Goal: Task Accomplishment & Management: Manage account settings

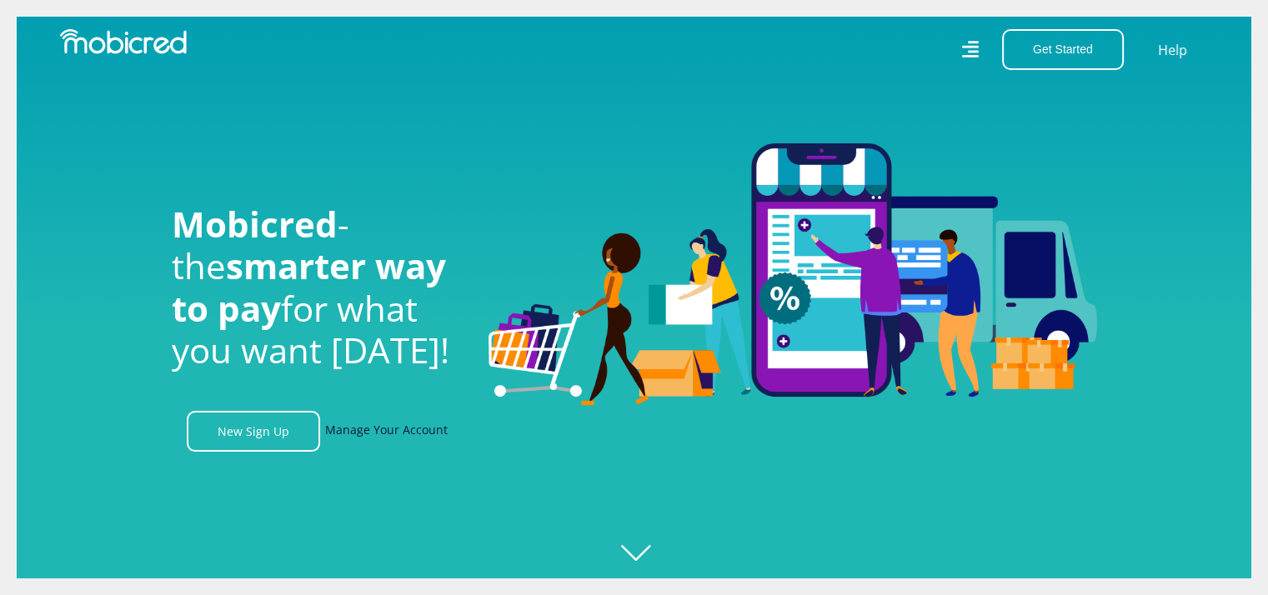
scroll to position [0, 1187]
click at [396, 438] on link "Manage Your Account" at bounding box center [386, 431] width 123 height 41
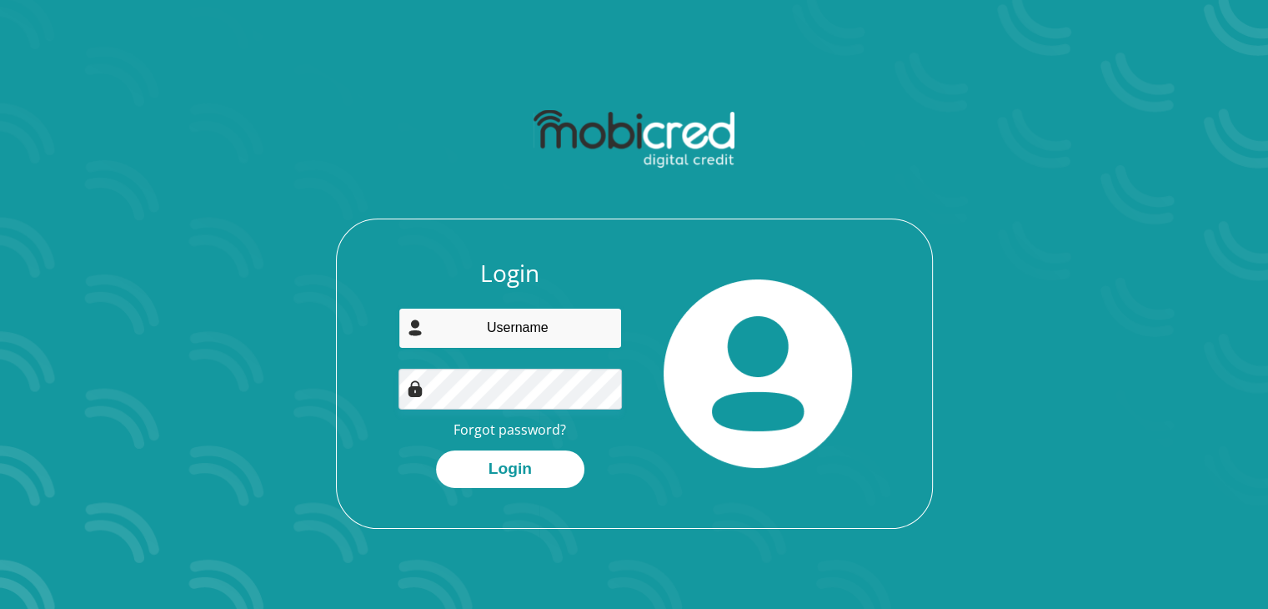
click at [527, 339] on input "email" at bounding box center [510, 328] width 223 height 41
type input "[EMAIL_ADDRESS][DOMAIN_NAME]"
click at [436, 450] on button "Login" at bounding box center [510, 469] width 148 height 38
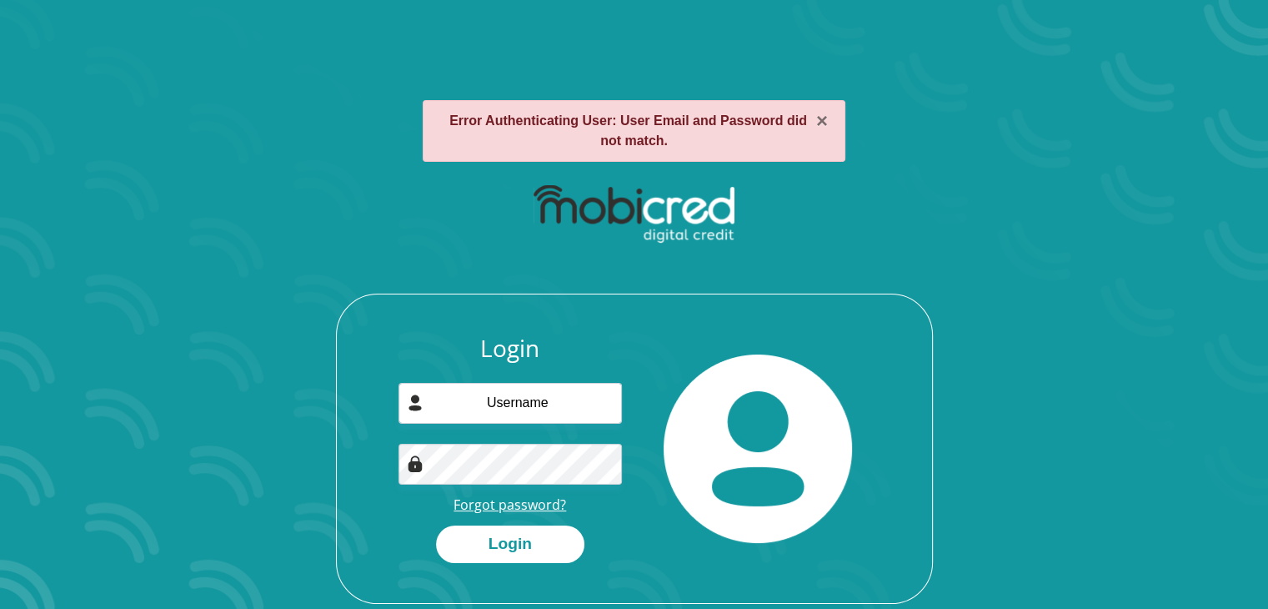
click at [524, 509] on link "Forgot password?" at bounding box center [510, 504] width 113 height 18
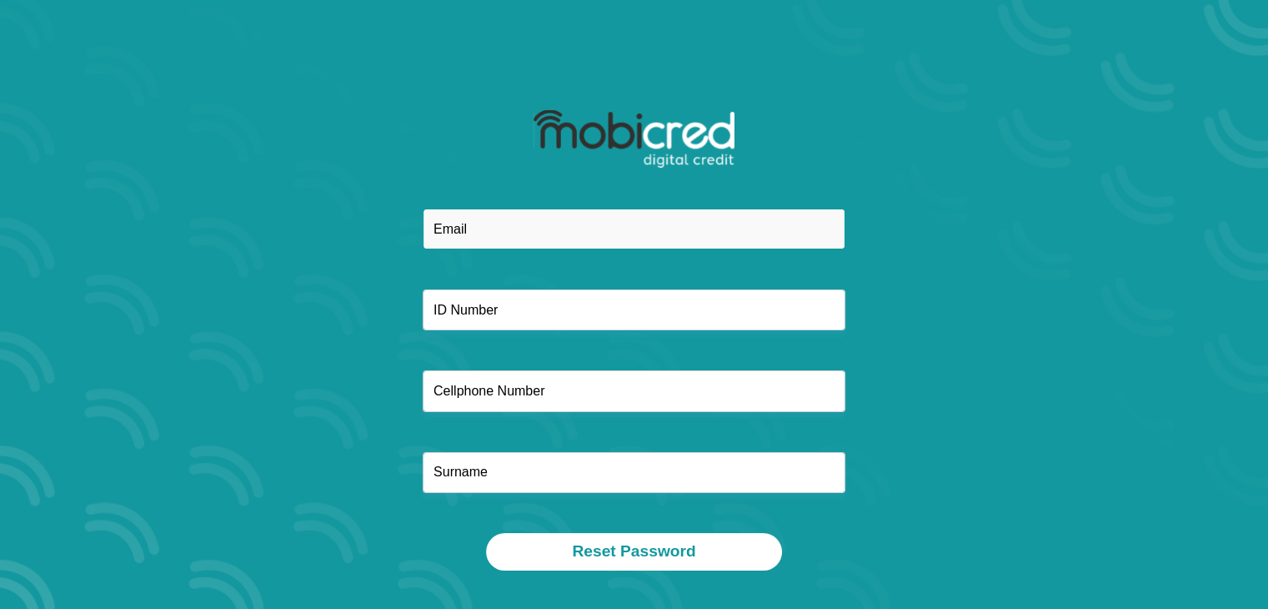
click at [570, 234] on input "email" at bounding box center [634, 228] width 423 height 41
click at [486, 533] on button "Reset Password" at bounding box center [633, 552] width 295 height 38
type input "aathenkosi89@gmail.com"
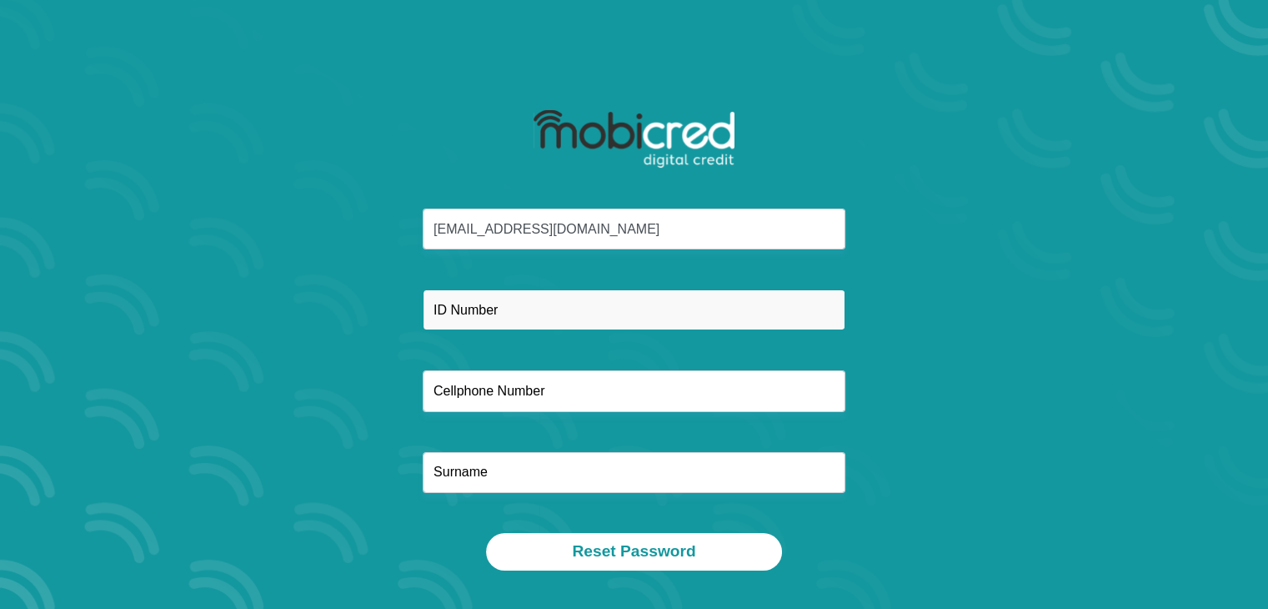
click at [524, 308] on input "text" at bounding box center [634, 309] width 423 height 41
type input "8703190844085"
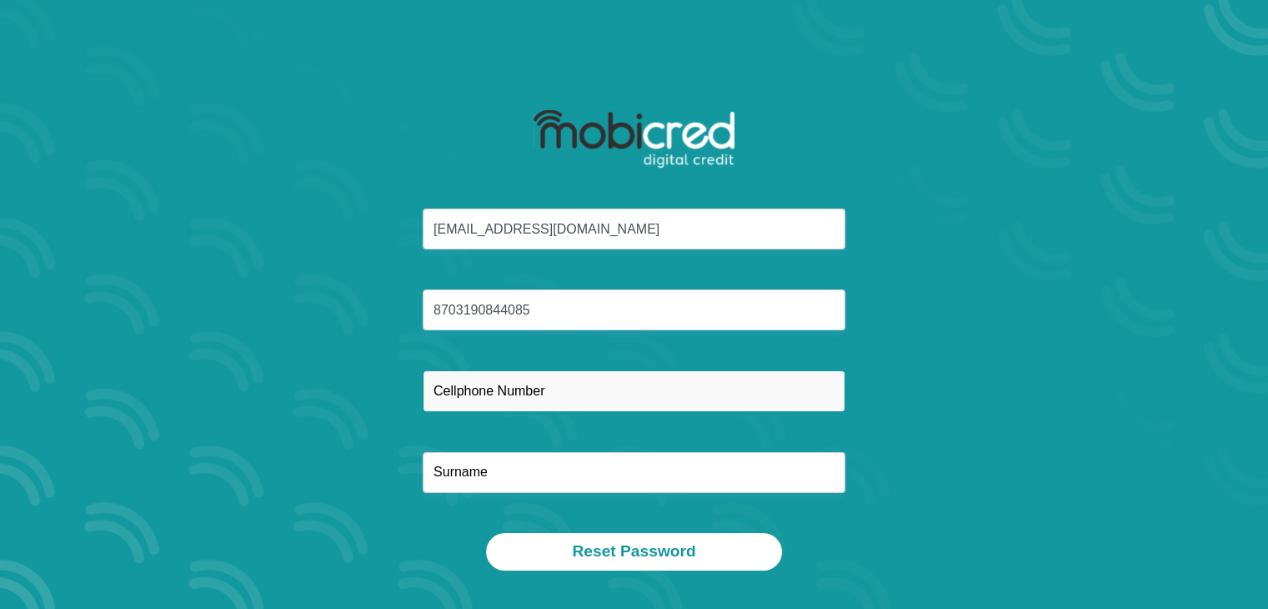
click at [514, 399] on input "text" at bounding box center [634, 390] width 423 height 41
type input "0782871821"
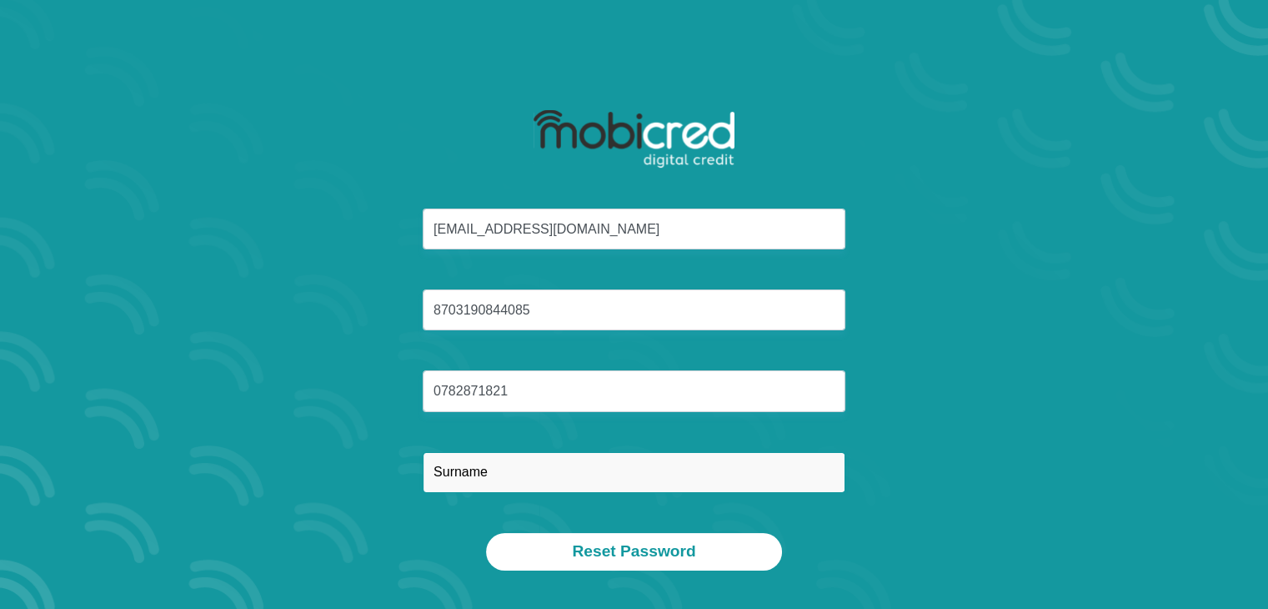
click at [494, 474] on input "text" at bounding box center [634, 472] width 423 height 41
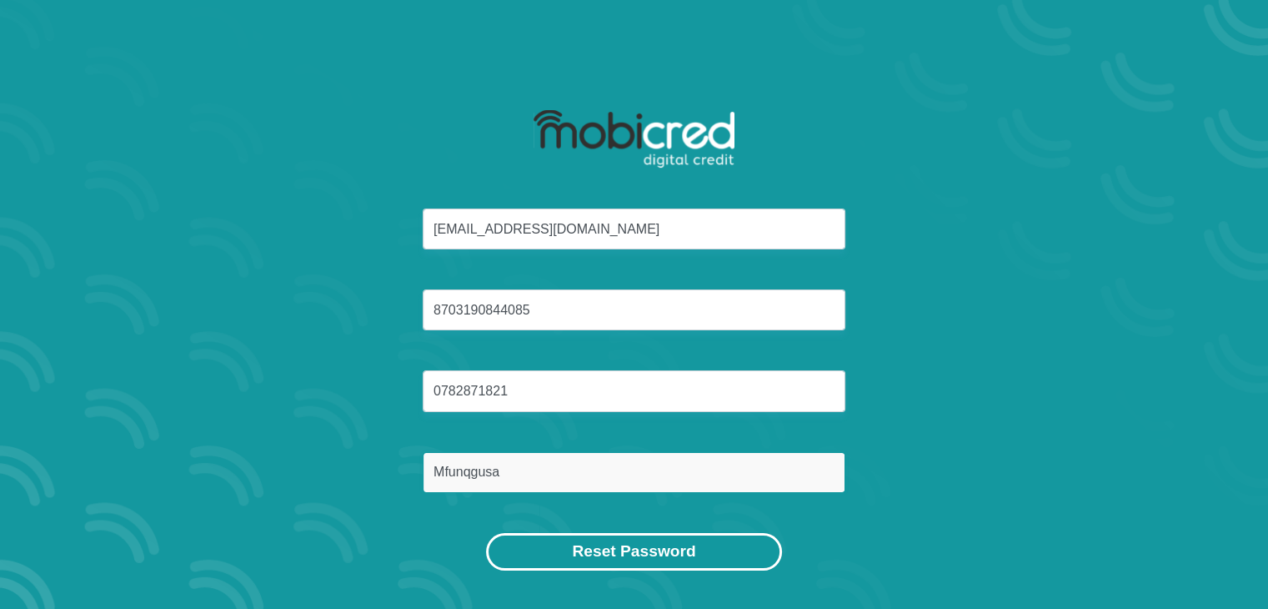
type input "Mfunqgusa"
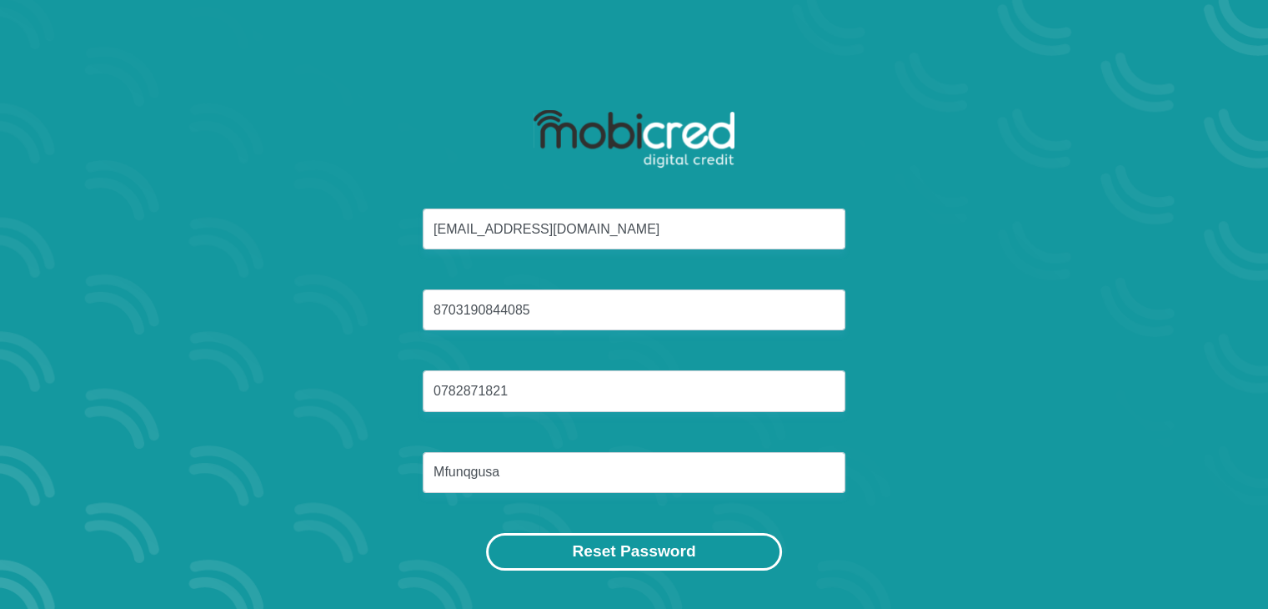
click at [632, 548] on button "Reset Password" at bounding box center [633, 552] width 295 height 38
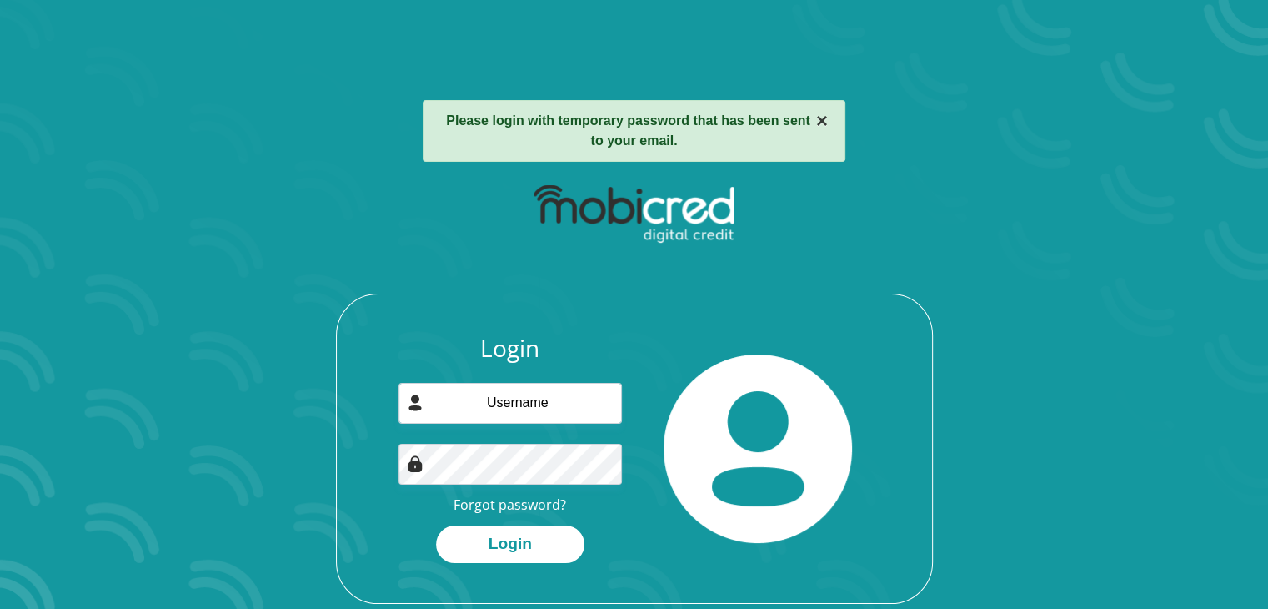
click at [824, 119] on button "×" at bounding box center [822, 121] width 12 height 20
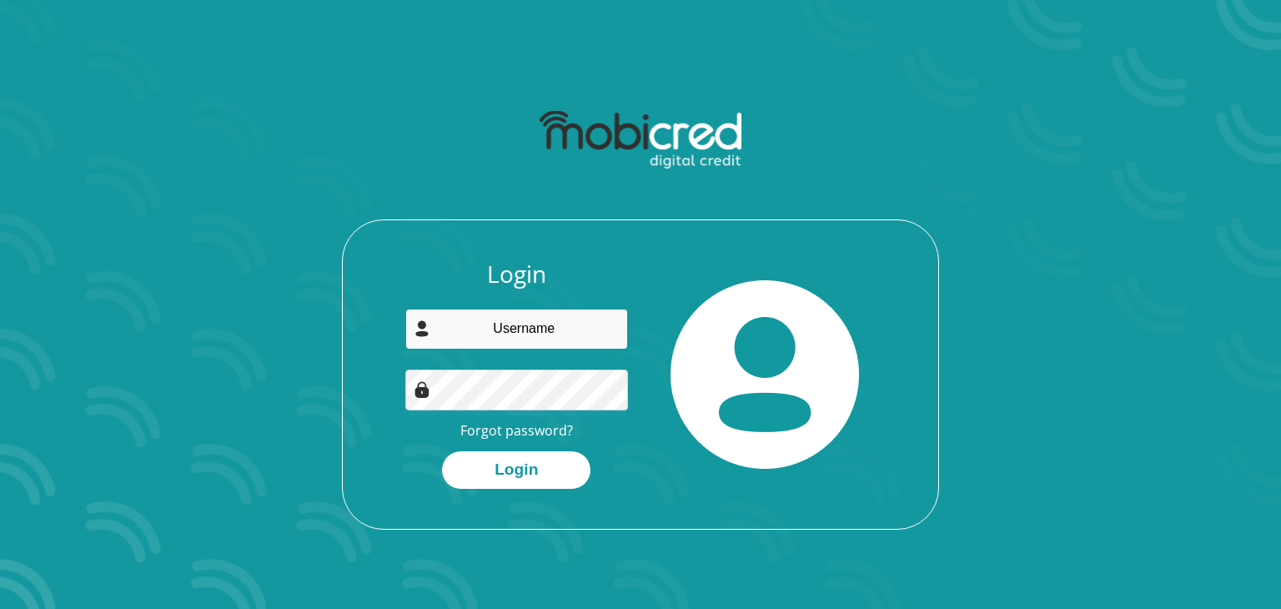
click at [504, 317] on input "email" at bounding box center [516, 329] width 223 height 41
type input "[EMAIL_ADDRESS][DOMAIN_NAME]"
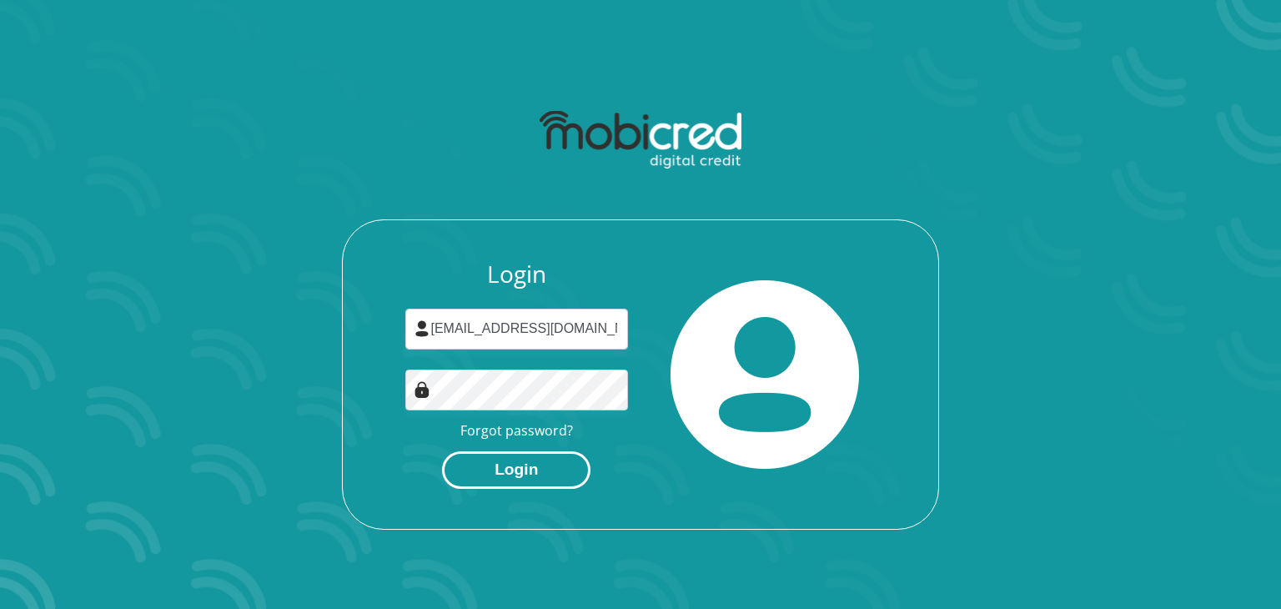
click at [575, 483] on button "Login" at bounding box center [516, 470] width 148 height 38
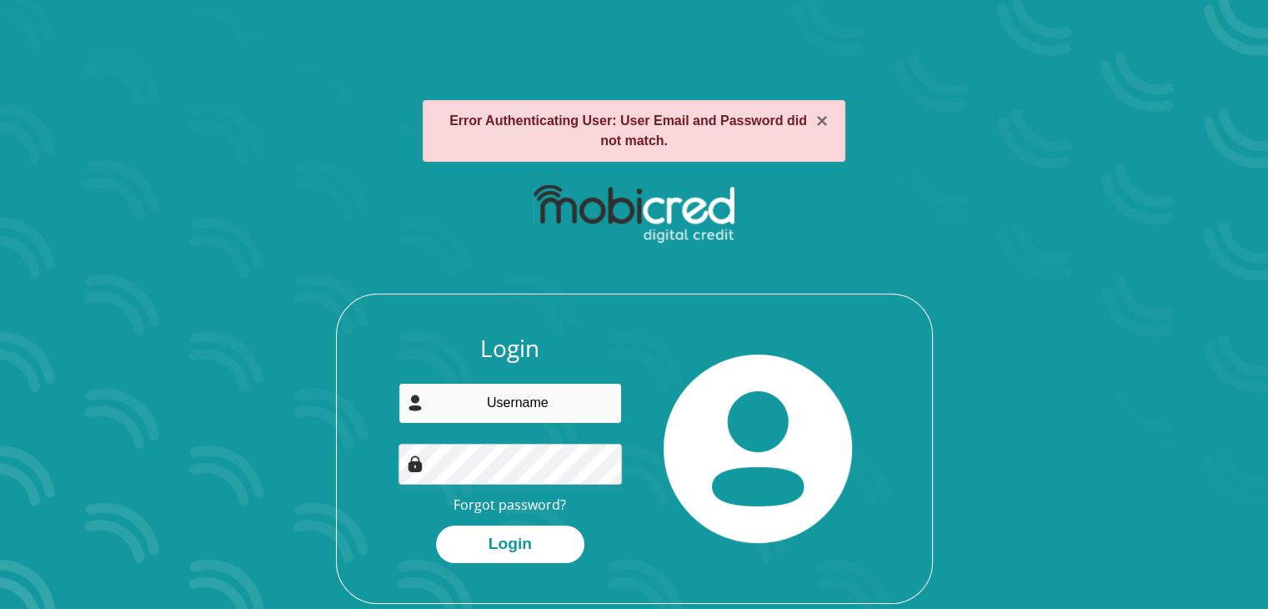
click at [543, 402] on input "email" at bounding box center [510, 403] width 223 height 41
type input "[EMAIL_ADDRESS][DOMAIN_NAME]"
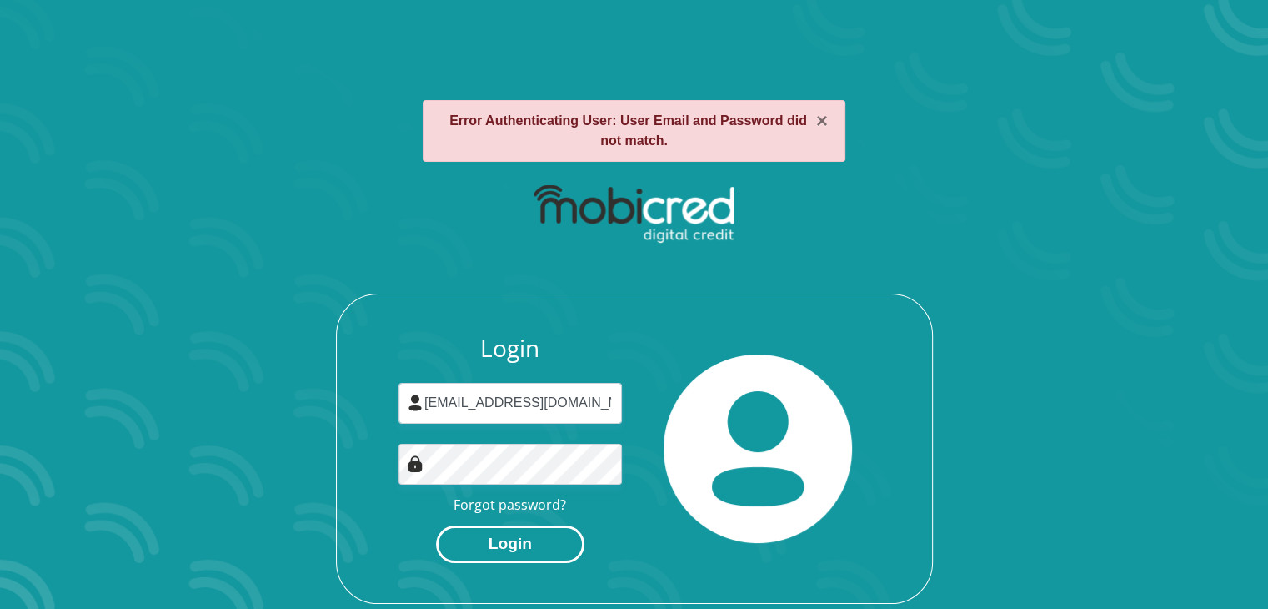
click at [537, 535] on button "Login" at bounding box center [510, 544] width 148 height 38
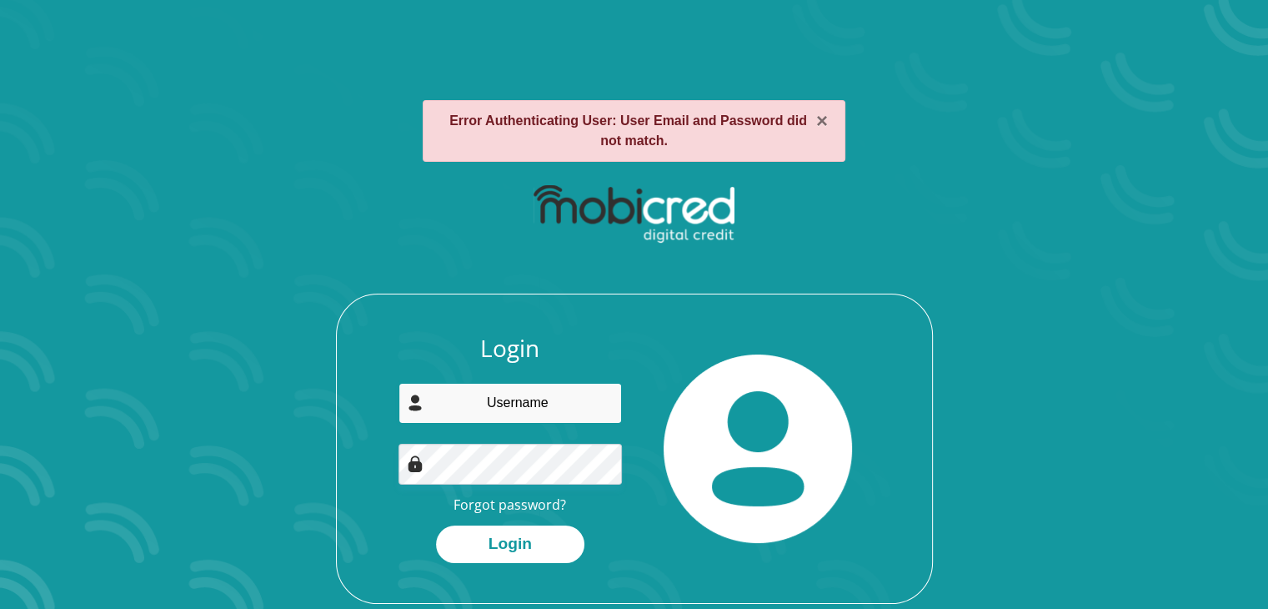
click at [532, 390] on input "email" at bounding box center [510, 403] width 223 height 41
type input "[EMAIL_ADDRESS][DOMAIN_NAME]"
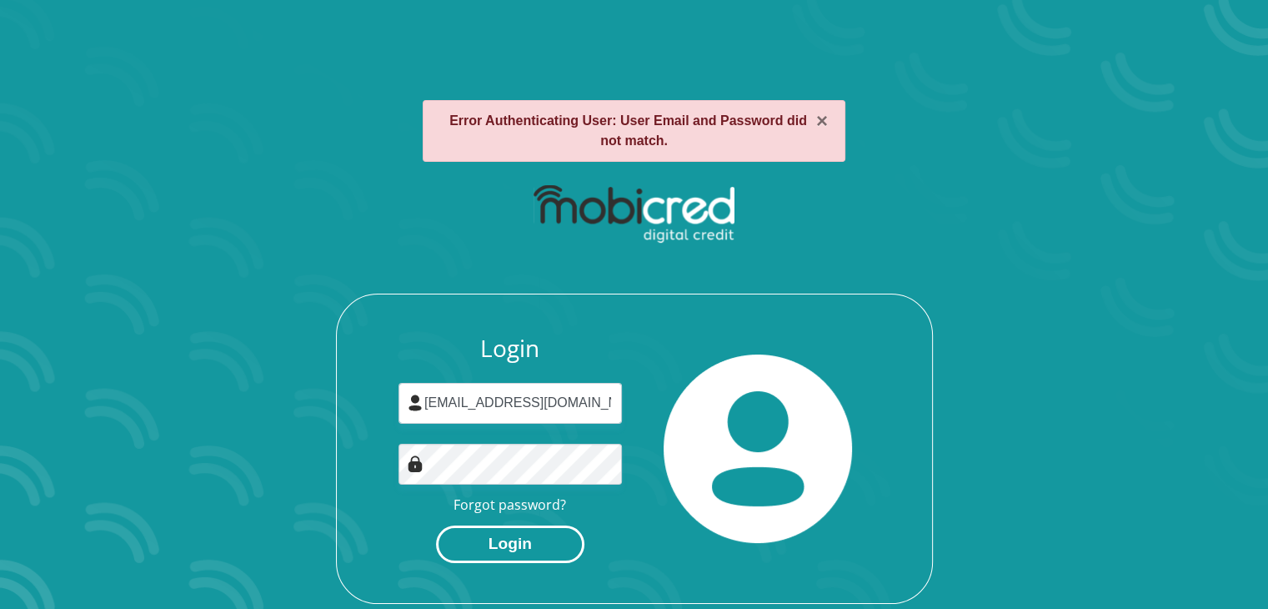
click at [524, 554] on button "Login" at bounding box center [510, 544] width 148 height 38
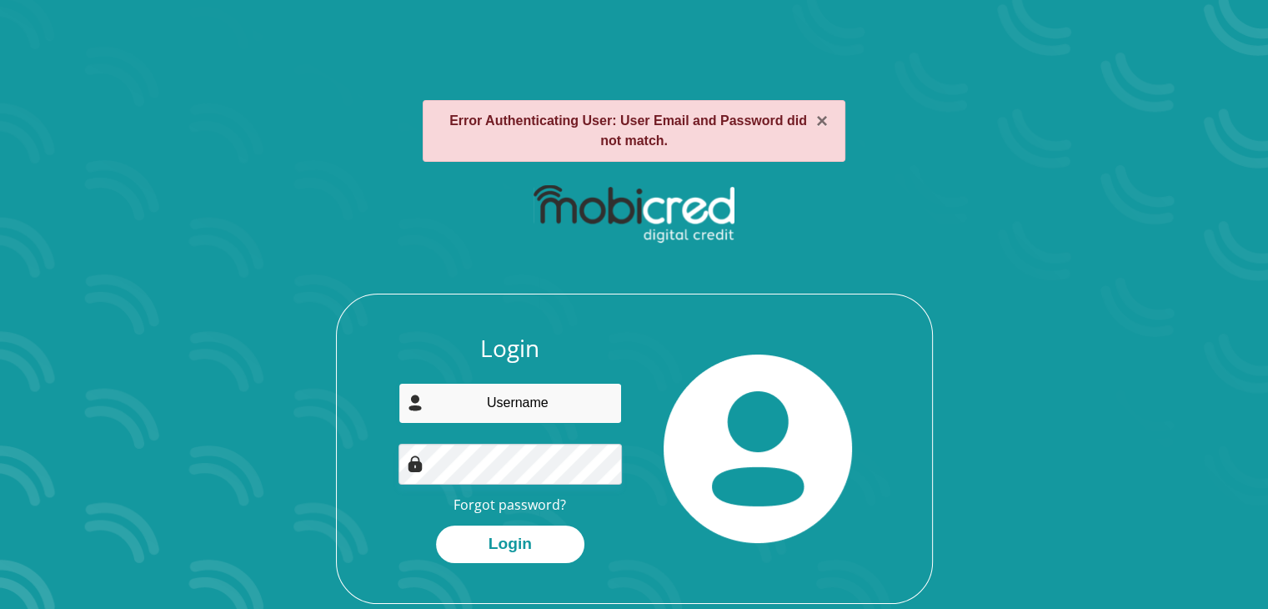
click at [535, 387] on input "email" at bounding box center [510, 403] width 223 height 41
type input "aathenkosi89@gmail.com"
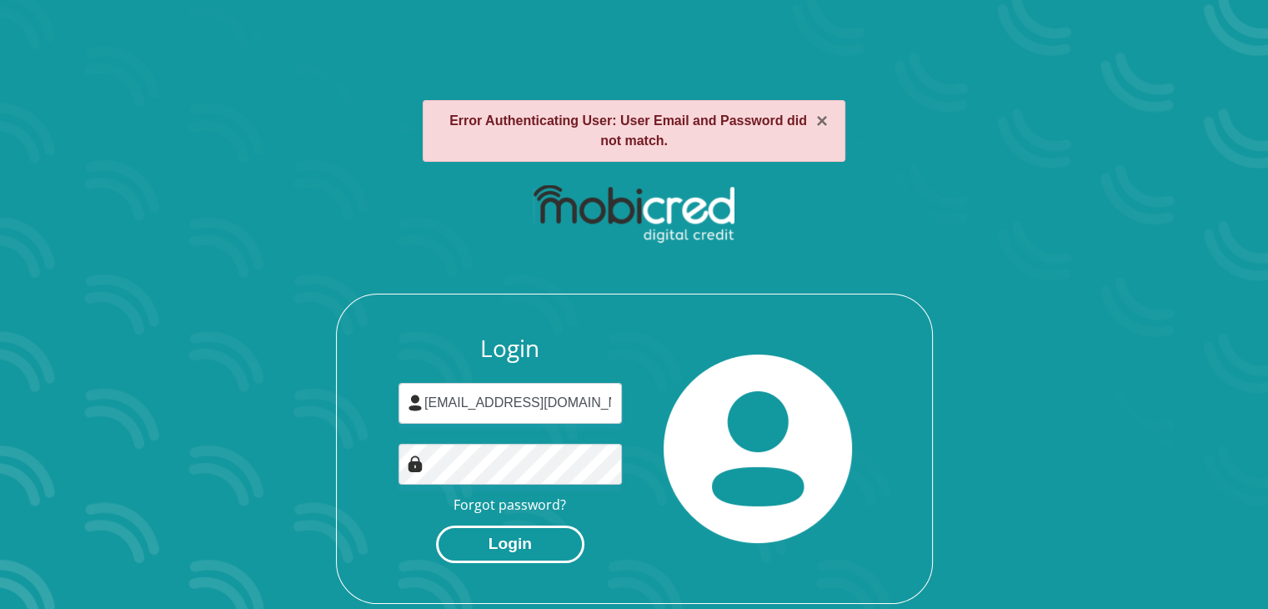
click at [524, 540] on button "Login" at bounding box center [510, 544] width 148 height 38
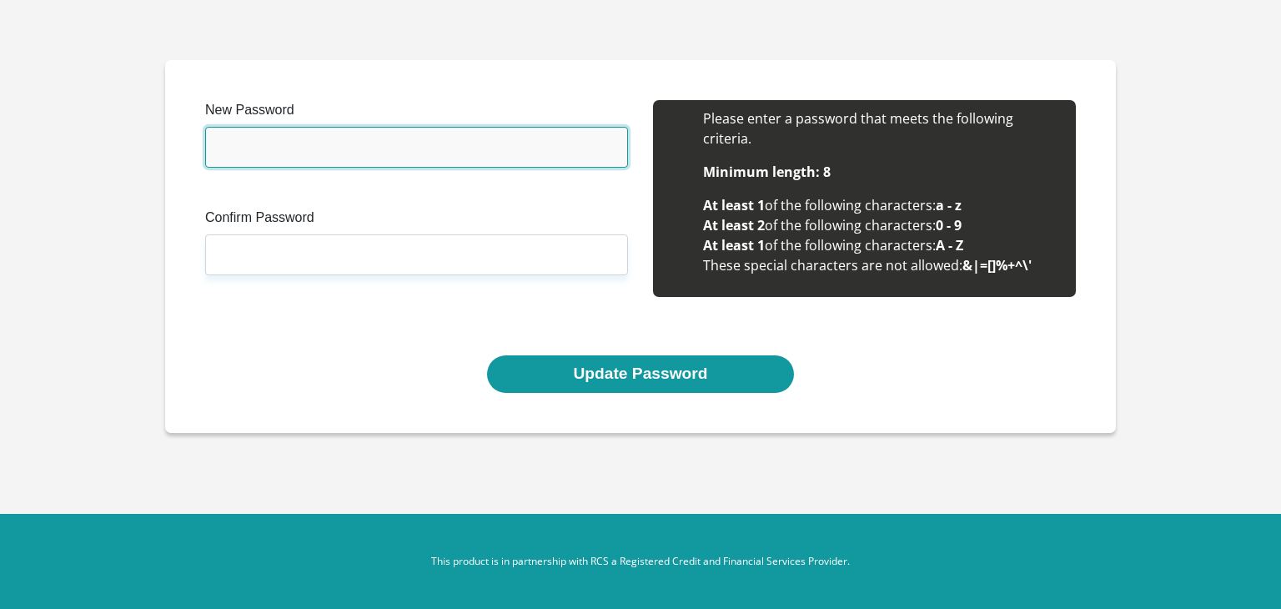
click at [382, 168] on input "New Password" at bounding box center [416, 147] width 423 height 41
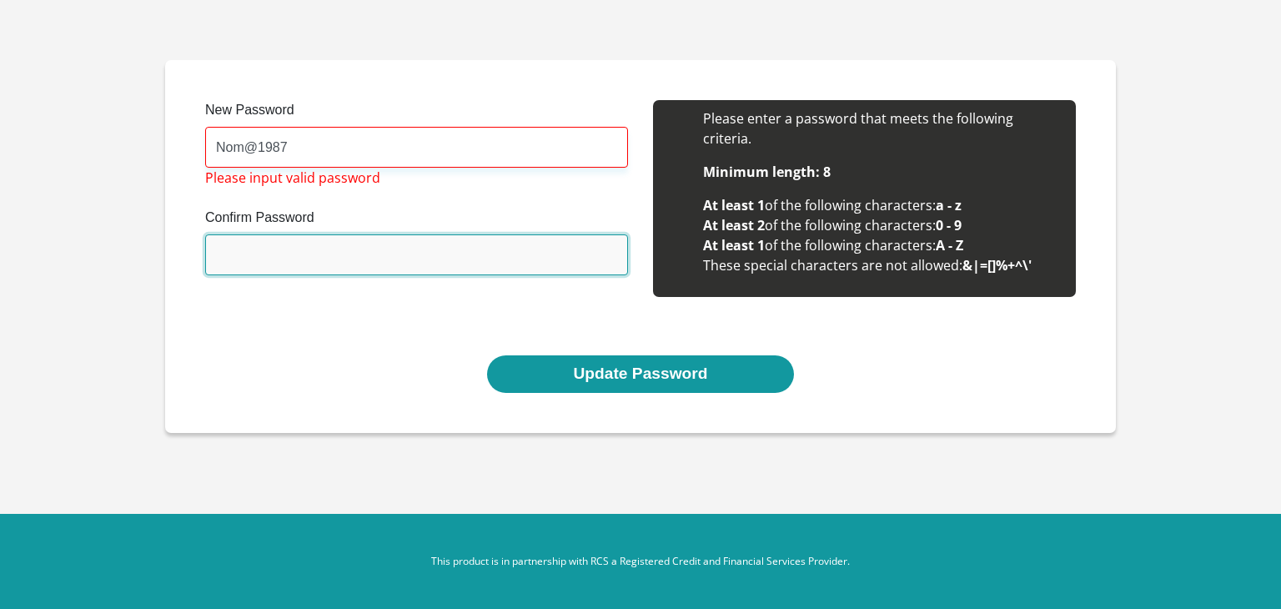
click at [328, 261] on input "Confirm Password" at bounding box center [416, 254] width 423 height 41
click at [304, 247] on input "Confirm Password" at bounding box center [416, 254] width 423 height 41
click at [301, 256] on input "Confirm Password" at bounding box center [416, 254] width 423 height 41
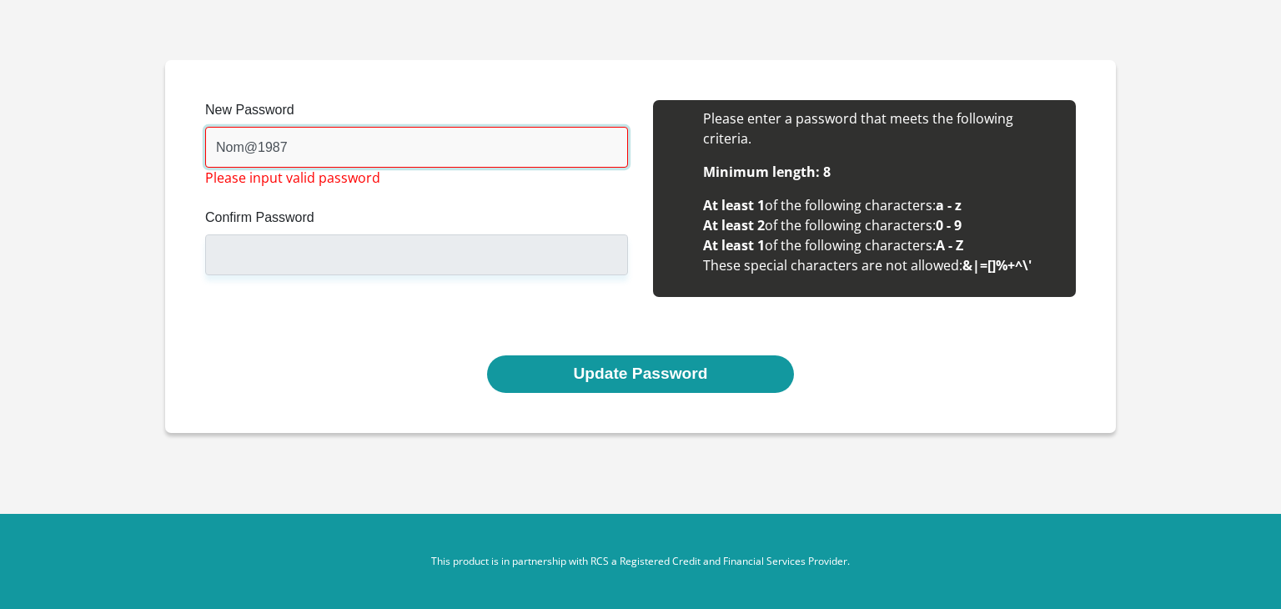
click at [324, 155] on input "Nom@1987" at bounding box center [416, 147] width 423 height 41
type input "N"
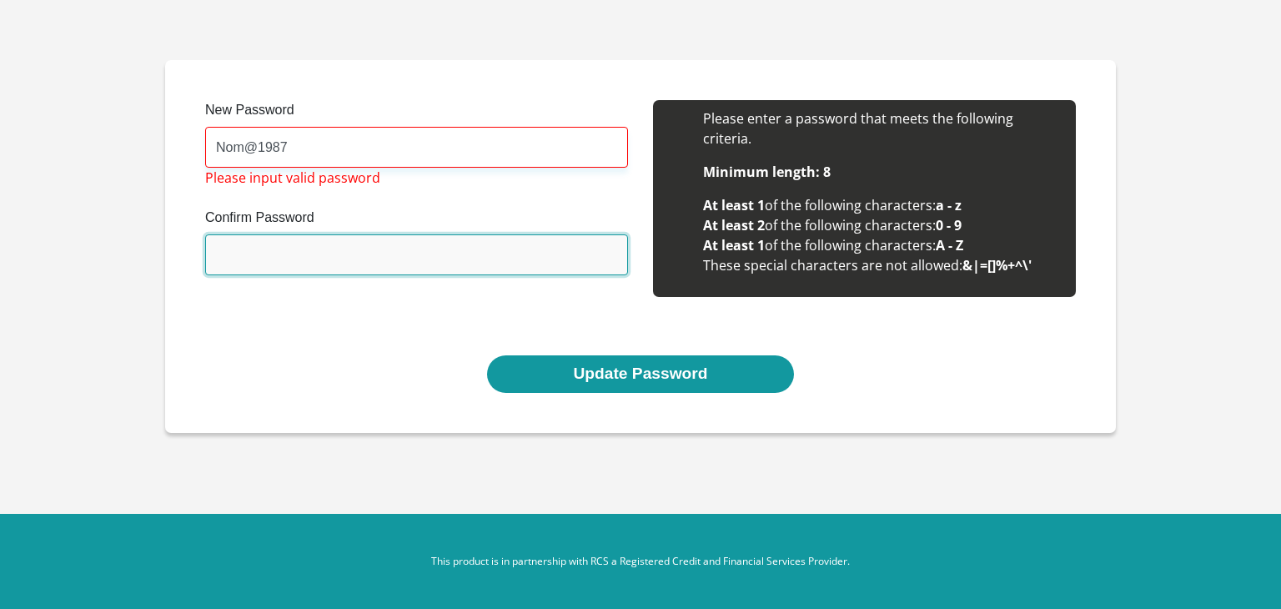
click at [389, 248] on input "Confirm Password" at bounding box center [416, 254] width 423 height 41
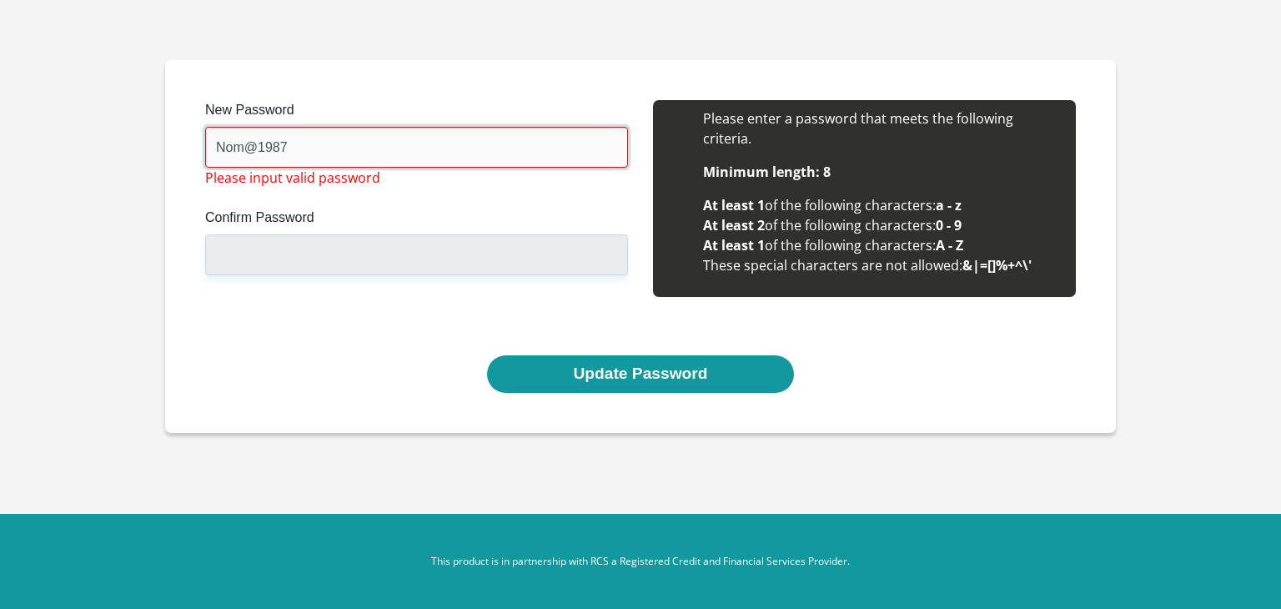
click at [404, 141] on input "Nom@1987" at bounding box center [416, 147] width 423 height 41
type input "N"
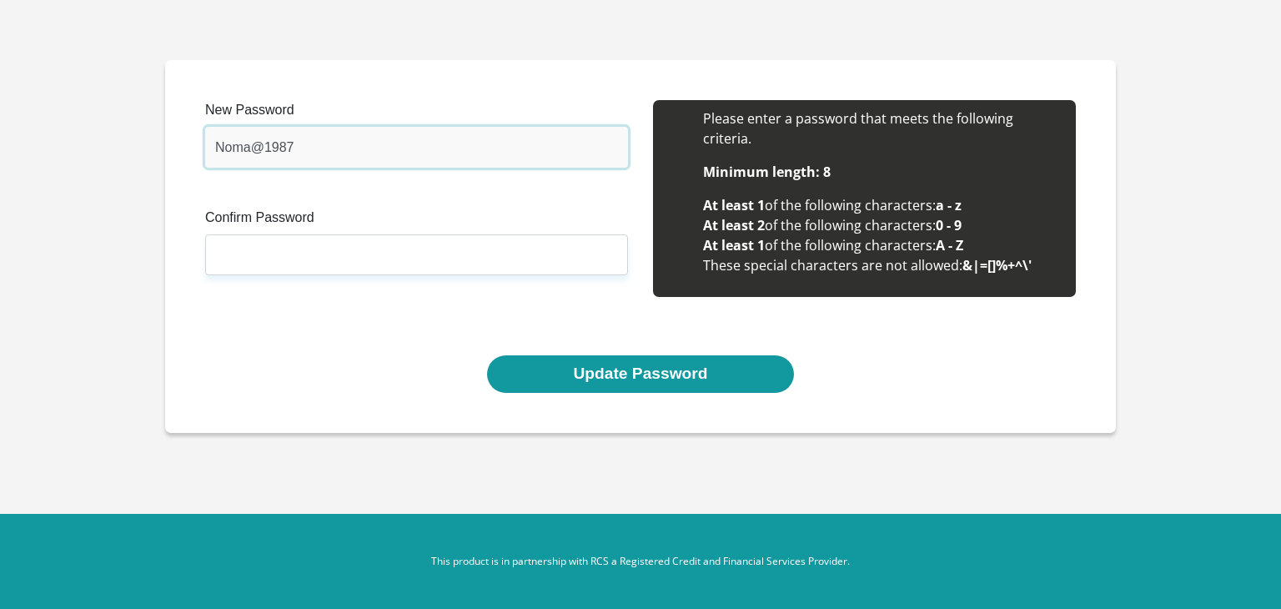
type input "Noma@1987"
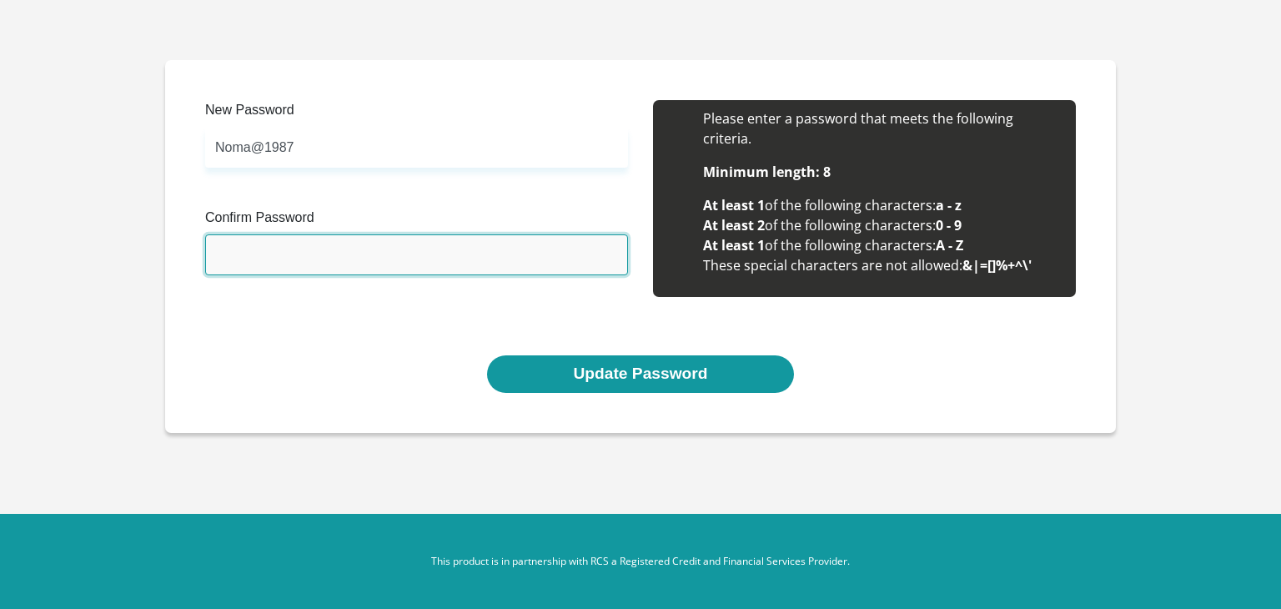
click at [360, 258] on input "Confirm Password" at bounding box center [416, 254] width 423 height 41
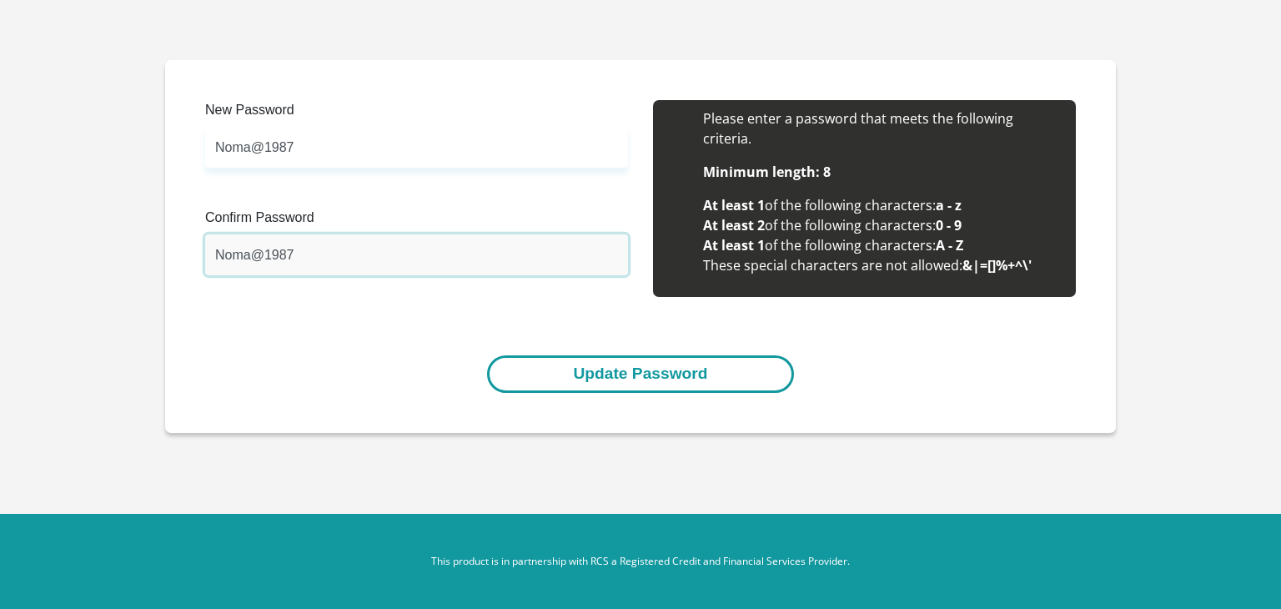
type input "Noma@1987"
click at [584, 361] on button "Update Password" at bounding box center [640, 374] width 306 height 38
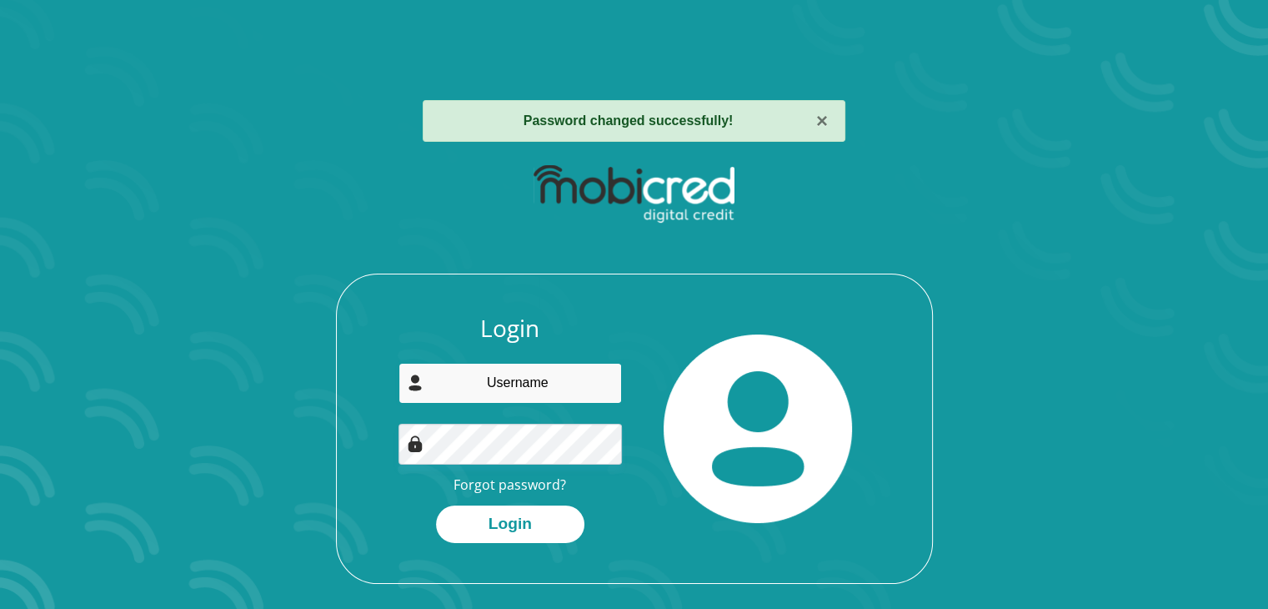
drag, startPoint x: 0, startPoint y: 0, endPoint x: 584, endPoint y: 361, distance: 686.3
click at [584, 363] on input "email" at bounding box center [510, 383] width 223 height 41
click at [542, 378] on input "email" at bounding box center [510, 383] width 223 height 41
type input "aathenkosi89@gmail.com"
click at [436, 505] on button "Login" at bounding box center [510, 524] width 148 height 38
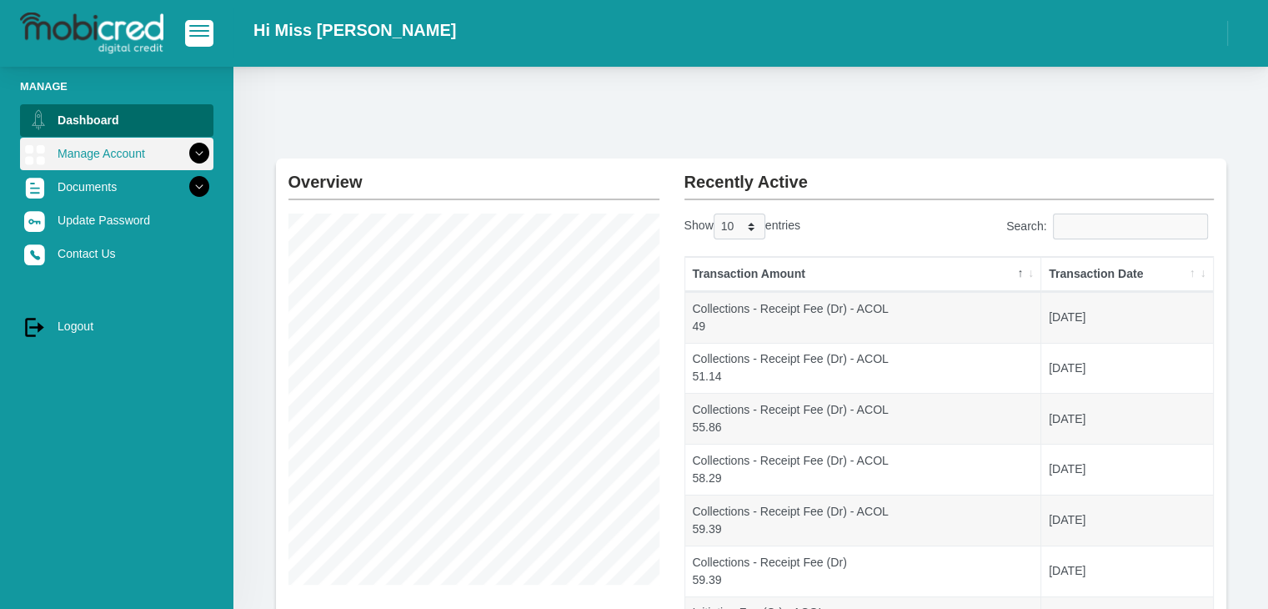
click at [158, 152] on link "Manage Account" at bounding box center [116, 154] width 193 height 32
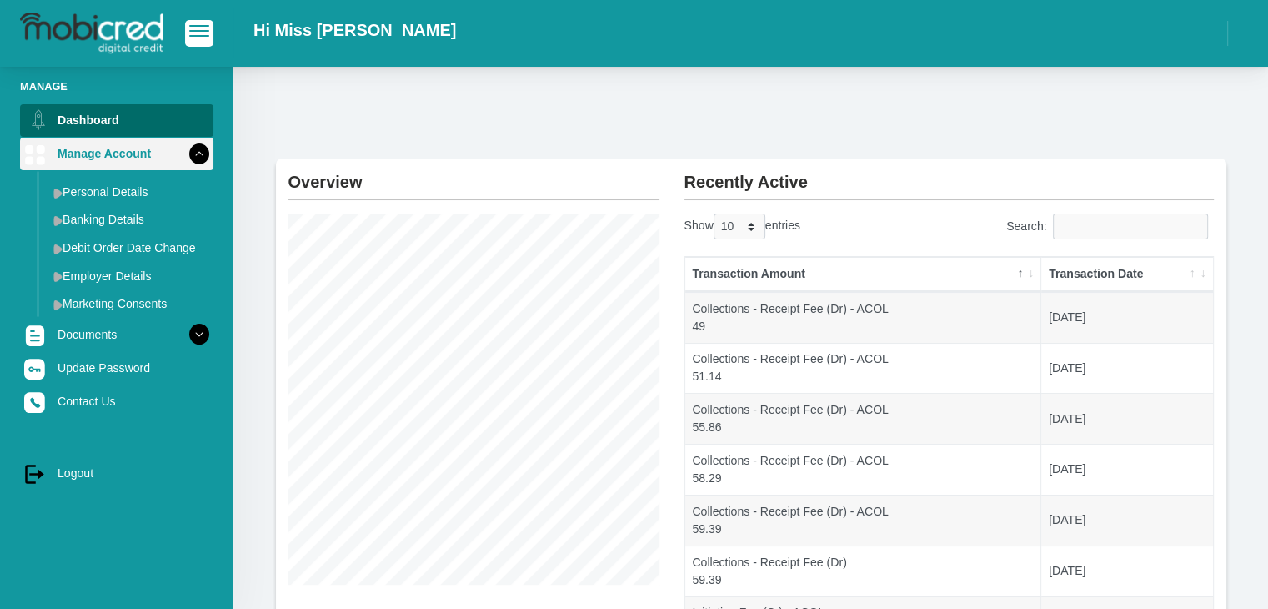
click at [190, 156] on icon at bounding box center [199, 153] width 28 height 28
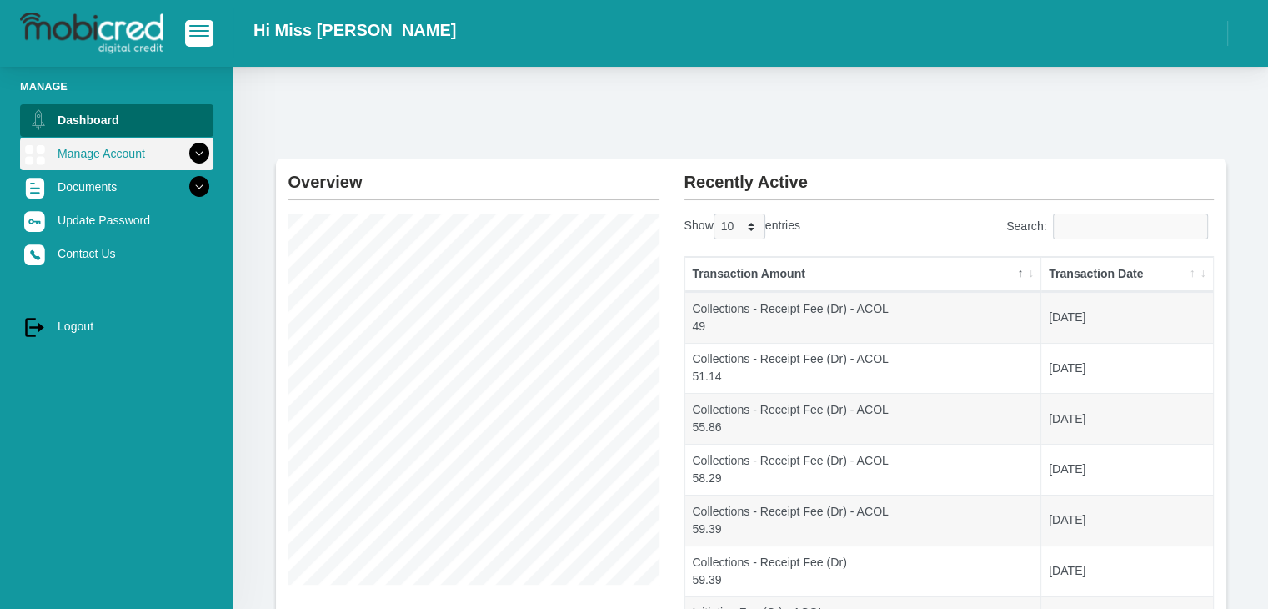
click at [190, 156] on icon at bounding box center [199, 153] width 28 height 28
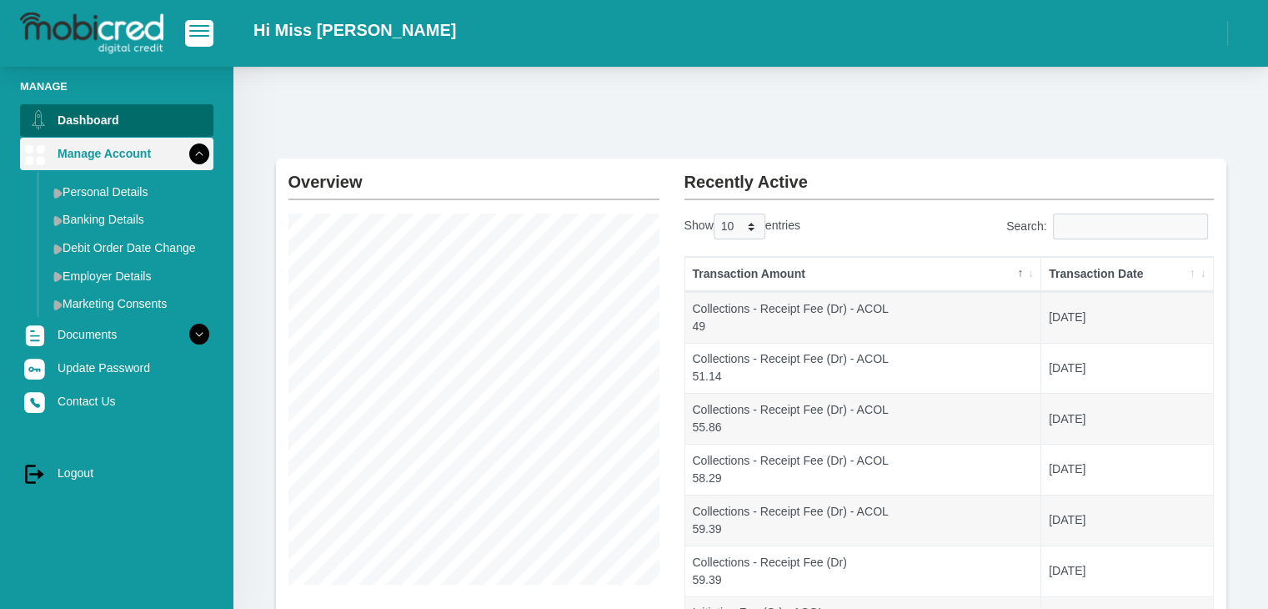
click at [190, 156] on icon at bounding box center [199, 153] width 28 height 28
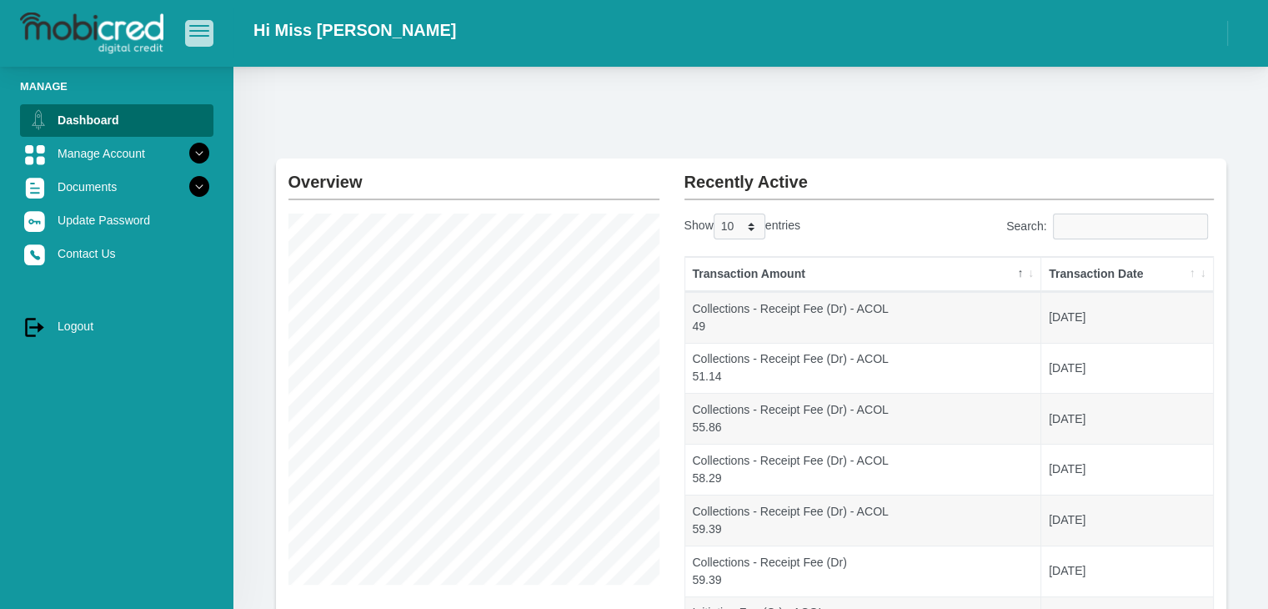
click at [205, 40] on button "button" at bounding box center [199, 33] width 28 height 26
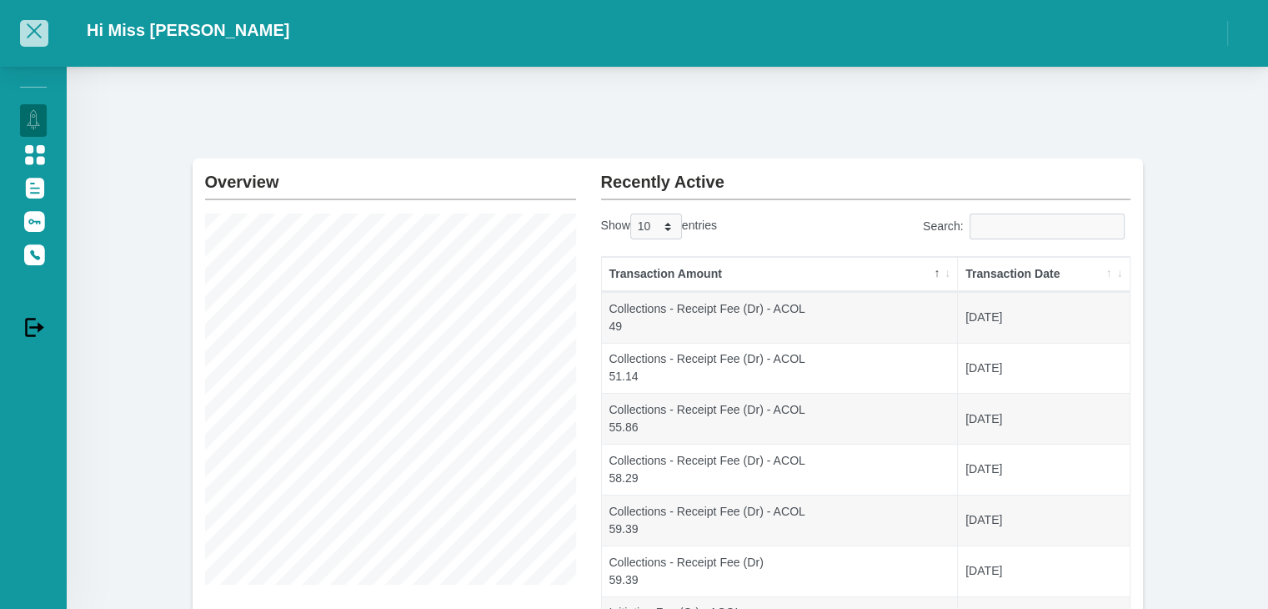
click at [40, 31] on span "button" at bounding box center [34, 31] width 20 height 12
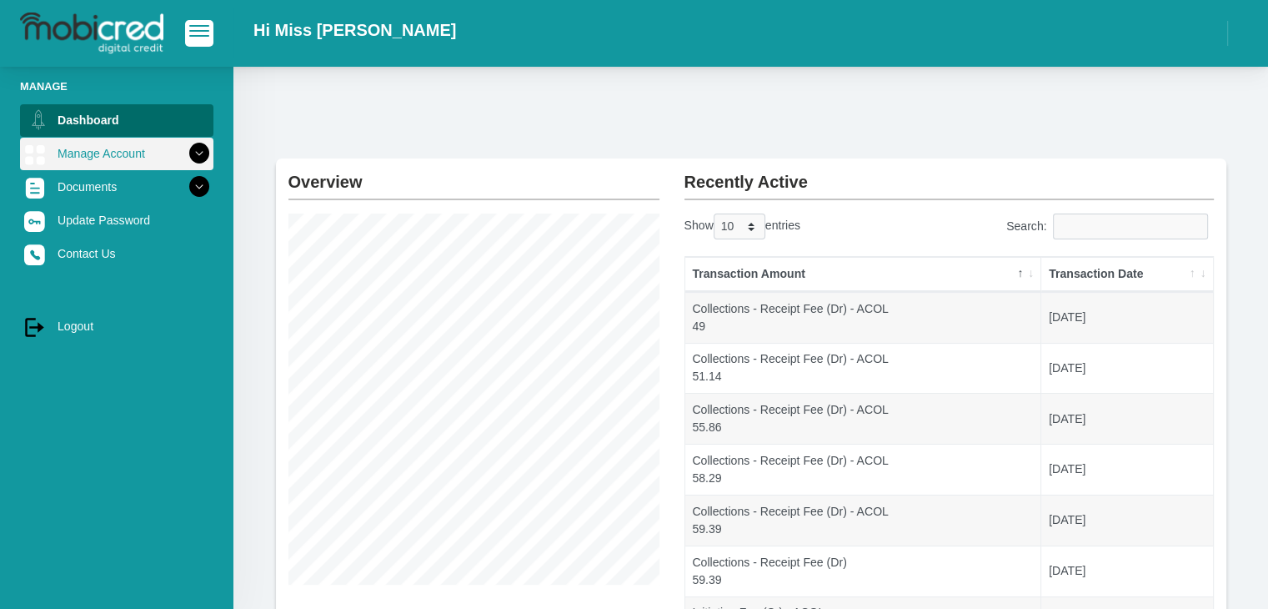
click at [187, 152] on icon at bounding box center [199, 153] width 28 height 28
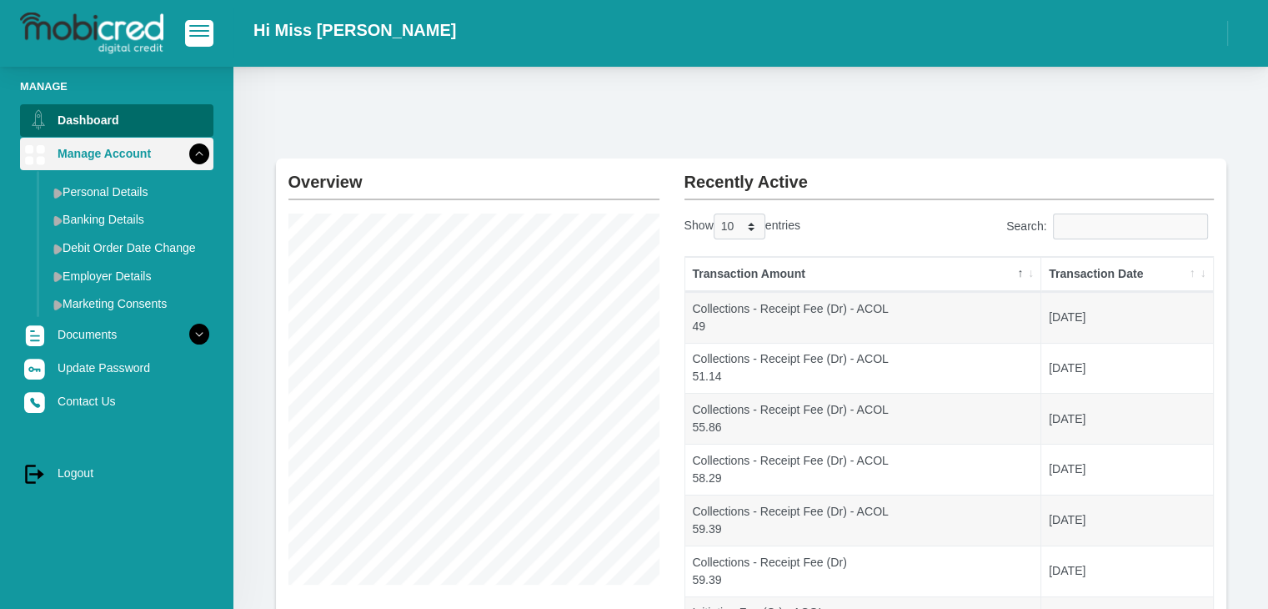
click at [185, 158] on icon at bounding box center [199, 153] width 28 height 28
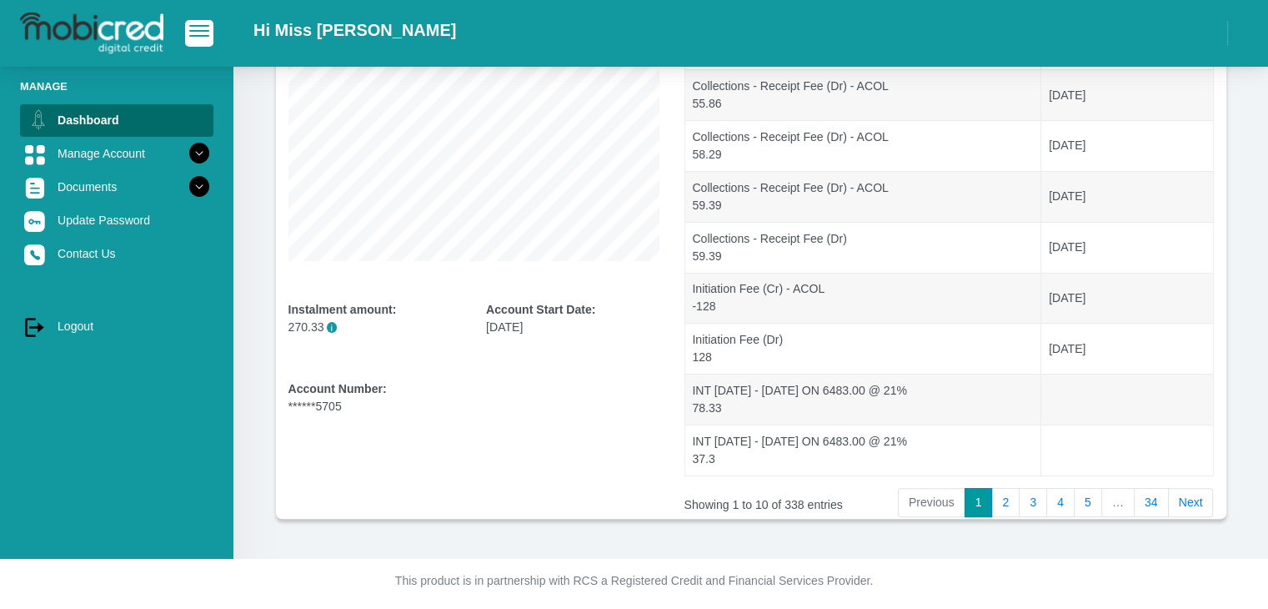
scroll to position [328, 0]
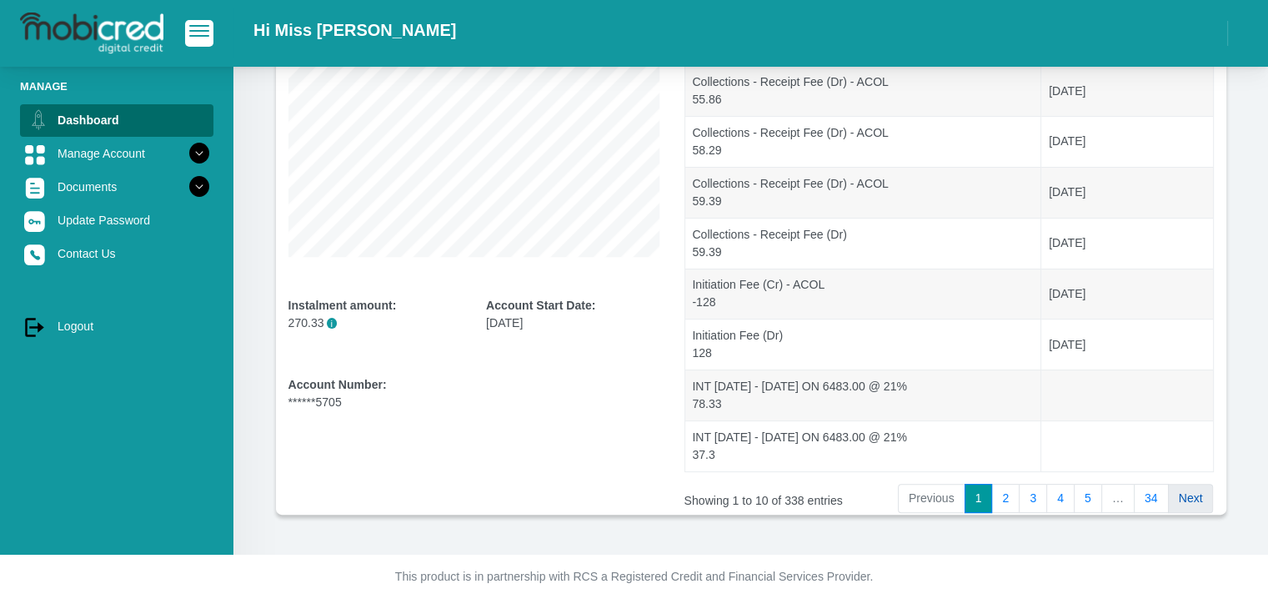
click at [1192, 492] on link "Next" at bounding box center [1191, 499] width 46 height 30
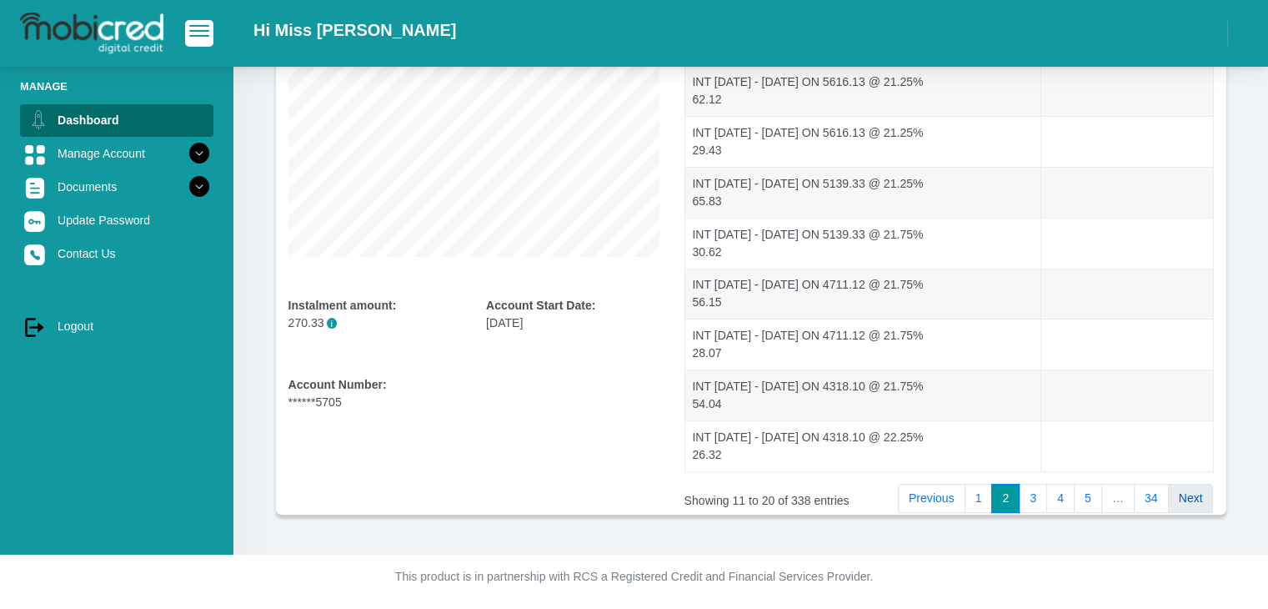
click at [1174, 503] on link "Next" at bounding box center [1191, 499] width 46 height 30
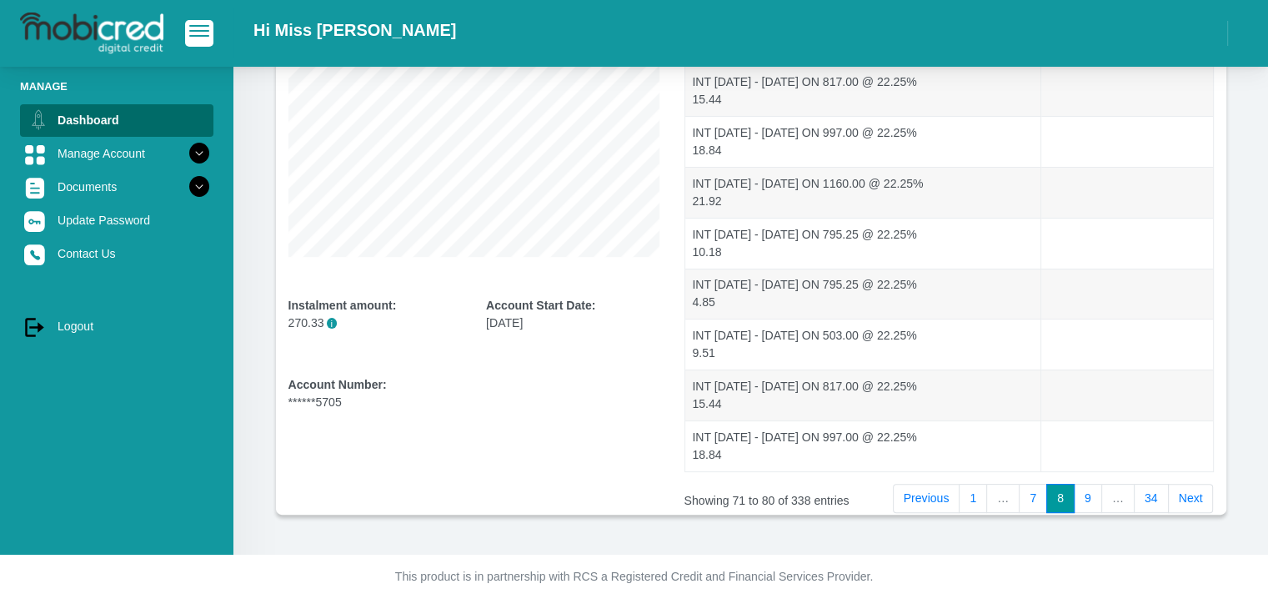
click at [1174, 503] on link "Next" at bounding box center [1191, 499] width 46 height 30
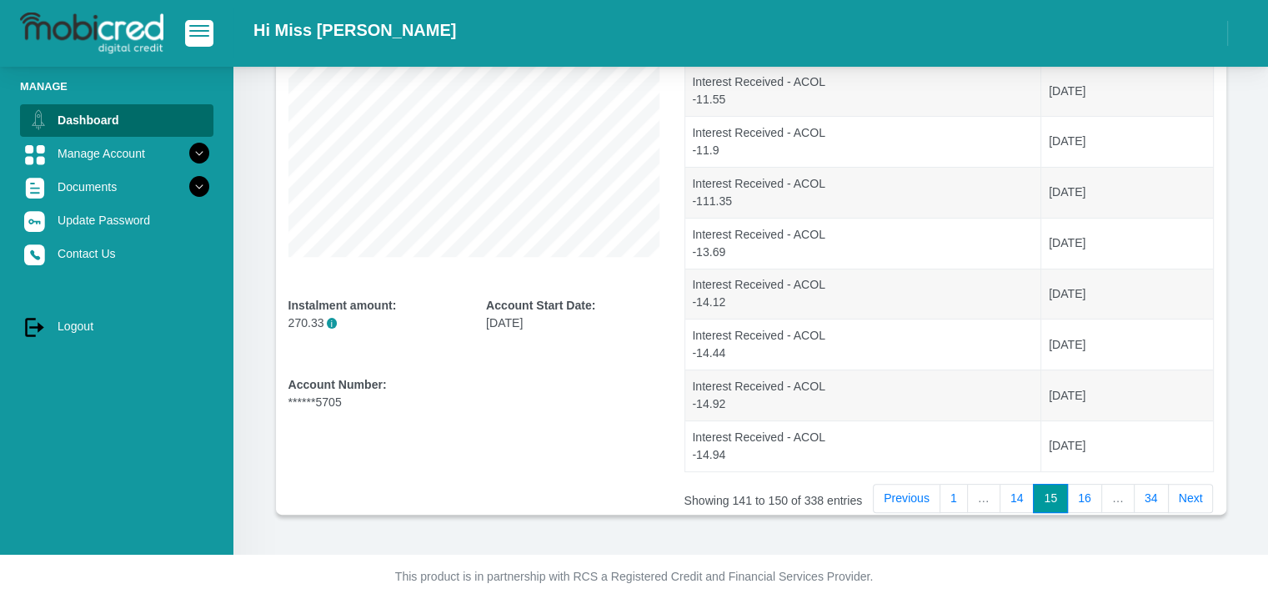
click at [1174, 503] on link "Next" at bounding box center [1191, 499] width 46 height 30
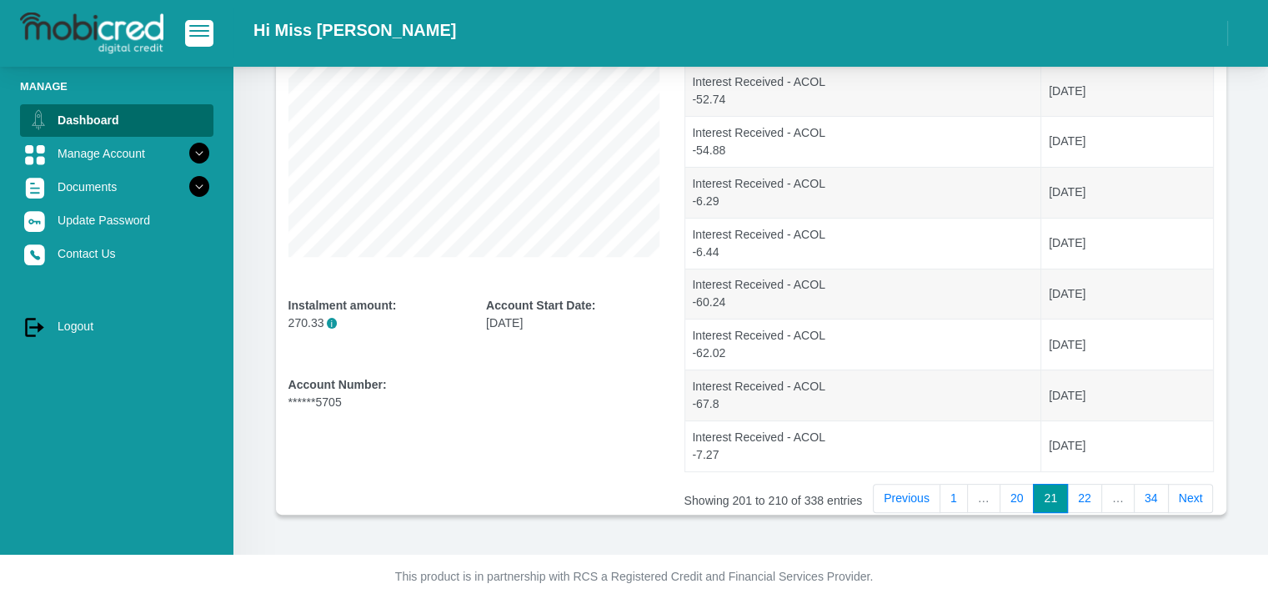
click at [1174, 503] on link "Next" at bounding box center [1191, 499] width 46 height 30
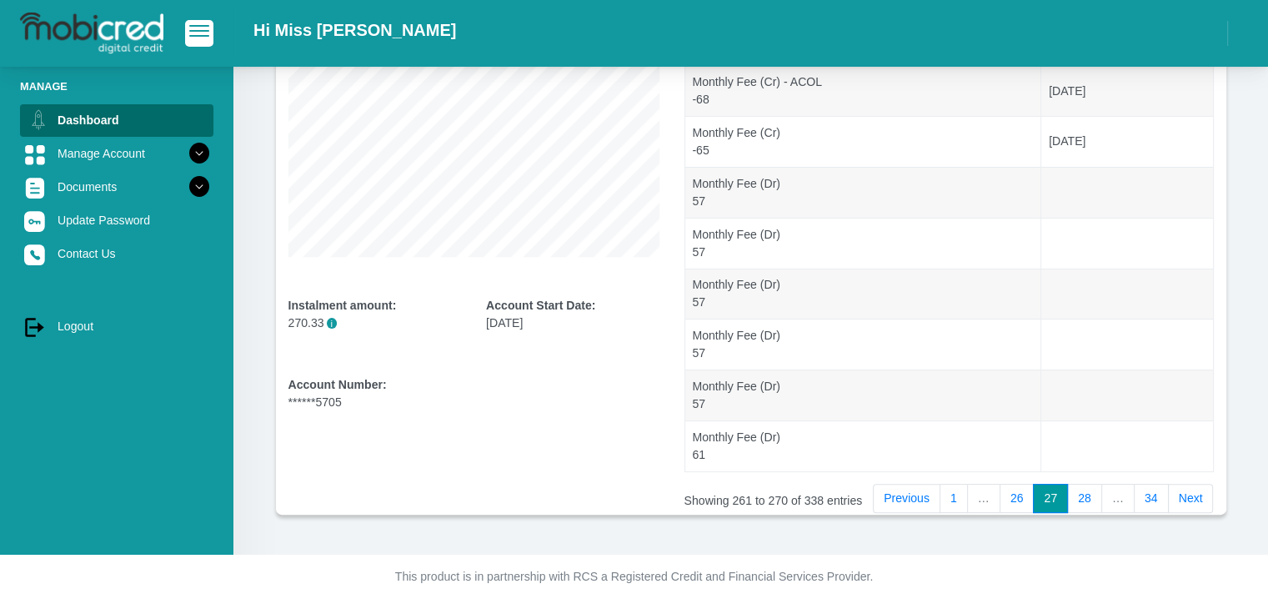
click at [1174, 503] on link "Next" at bounding box center [1191, 499] width 46 height 30
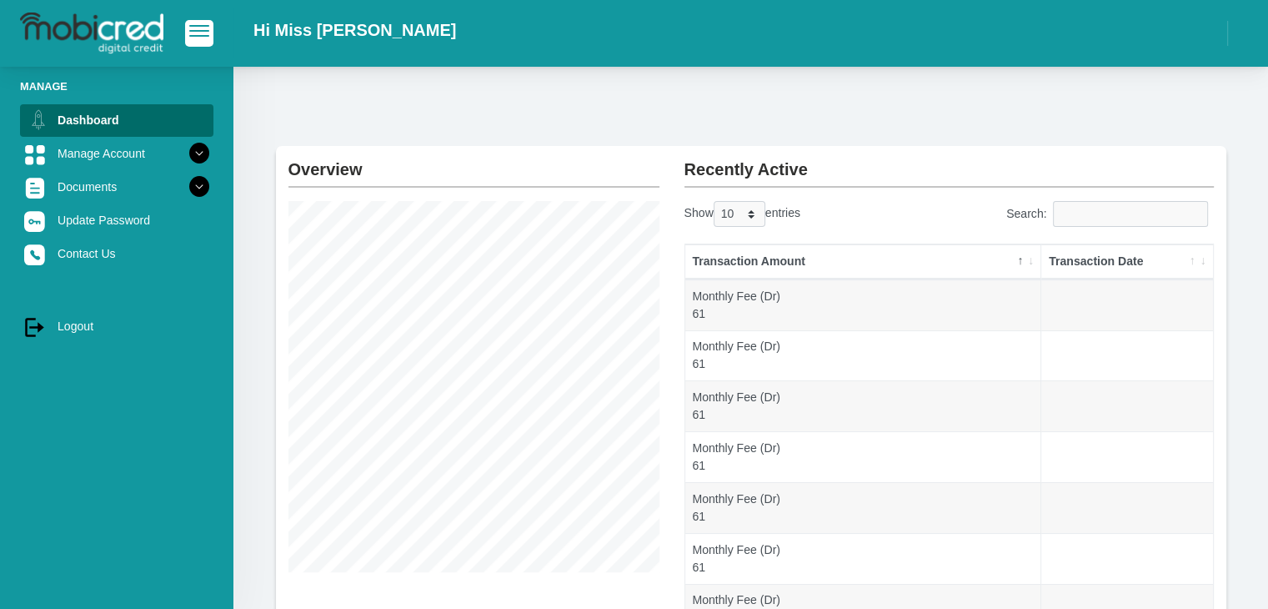
scroll to position [0, 0]
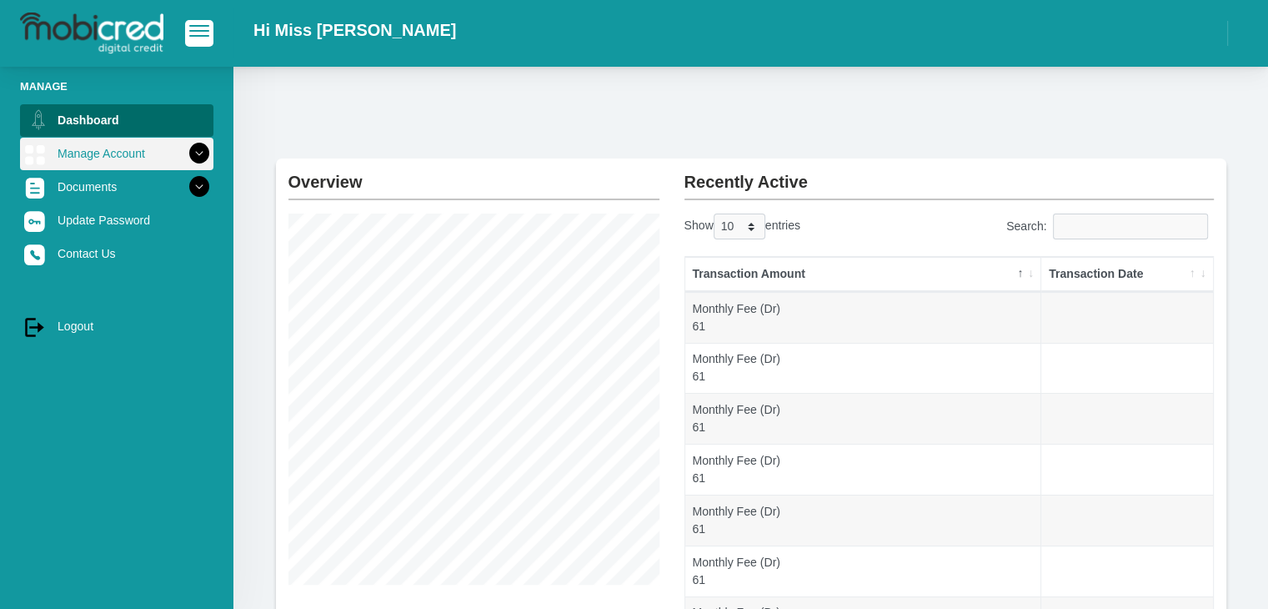
click at [126, 158] on link "Manage Account" at bounding box center [116, 154] width 193 height 32
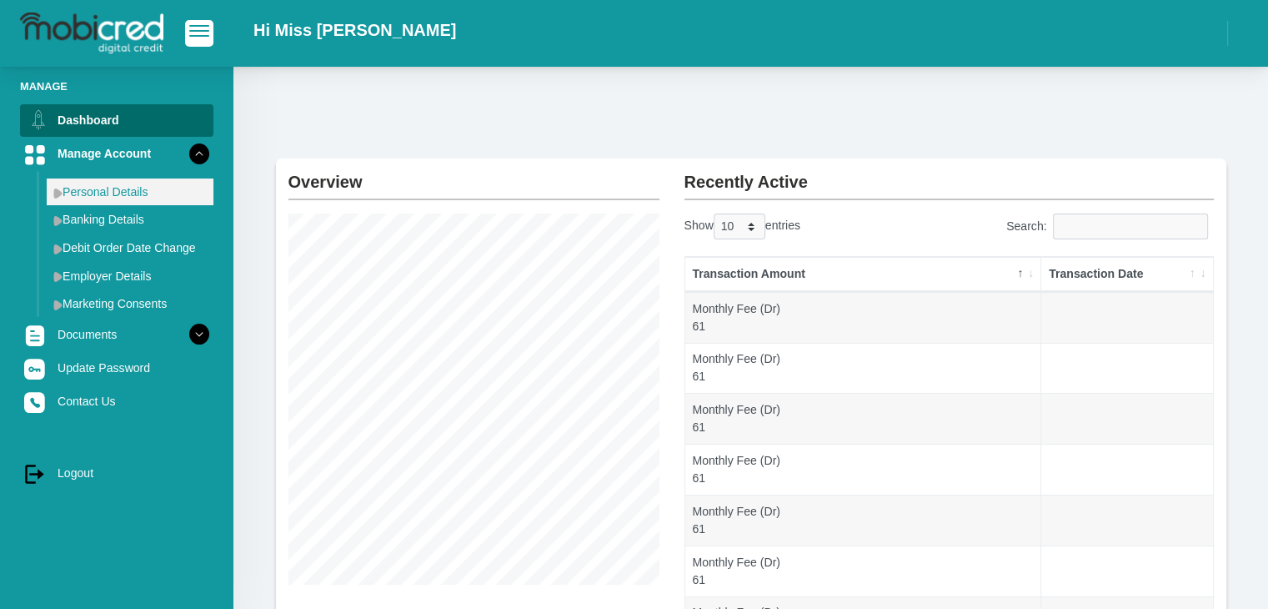
click at [110, 193] on link "Personal Details" at bounding box center [130, 191] width 167 height 27
click at [113, 220] on link "Banking Details" at bounding box center [130, 219] width 167 height 27
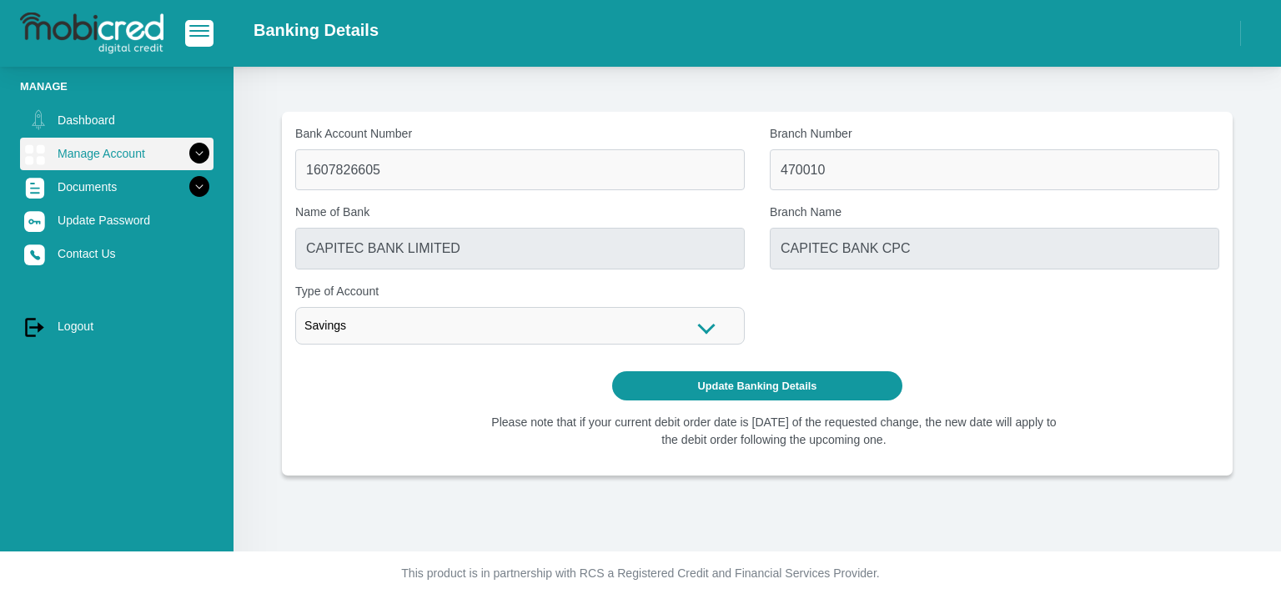
click at [143, 154] on link "Manage Account" at bounding box center [116, 154] width 193 height 32
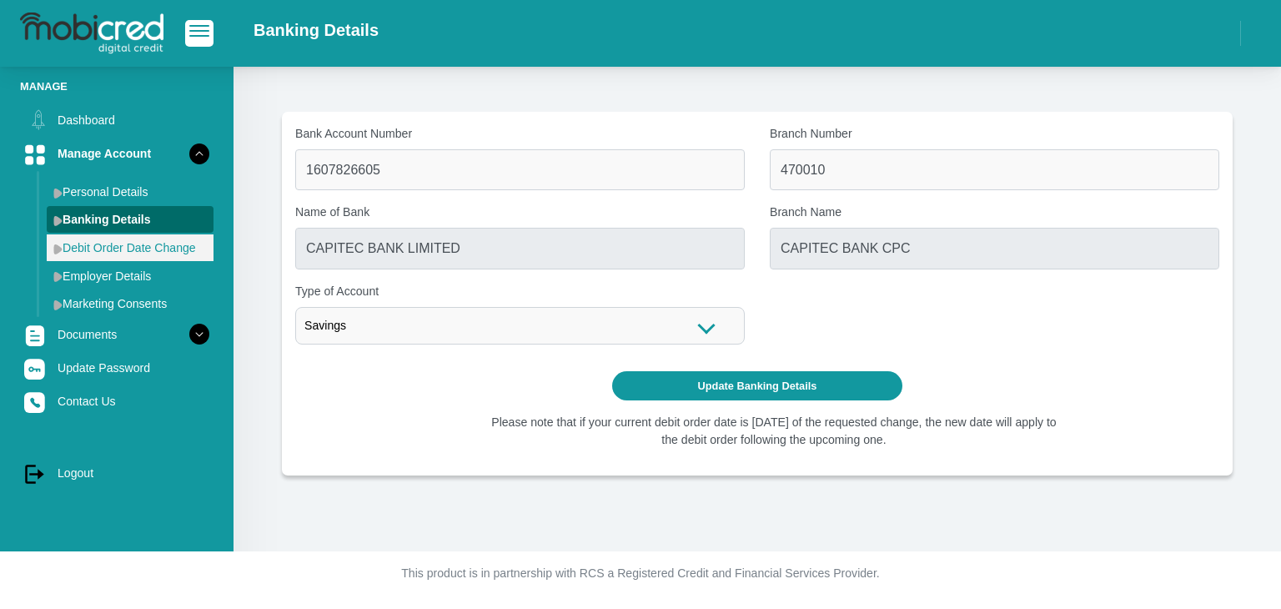
click at [122, 247] on link "Debit Order Date Change" at bounding box center [130, 247] width 167 height 27
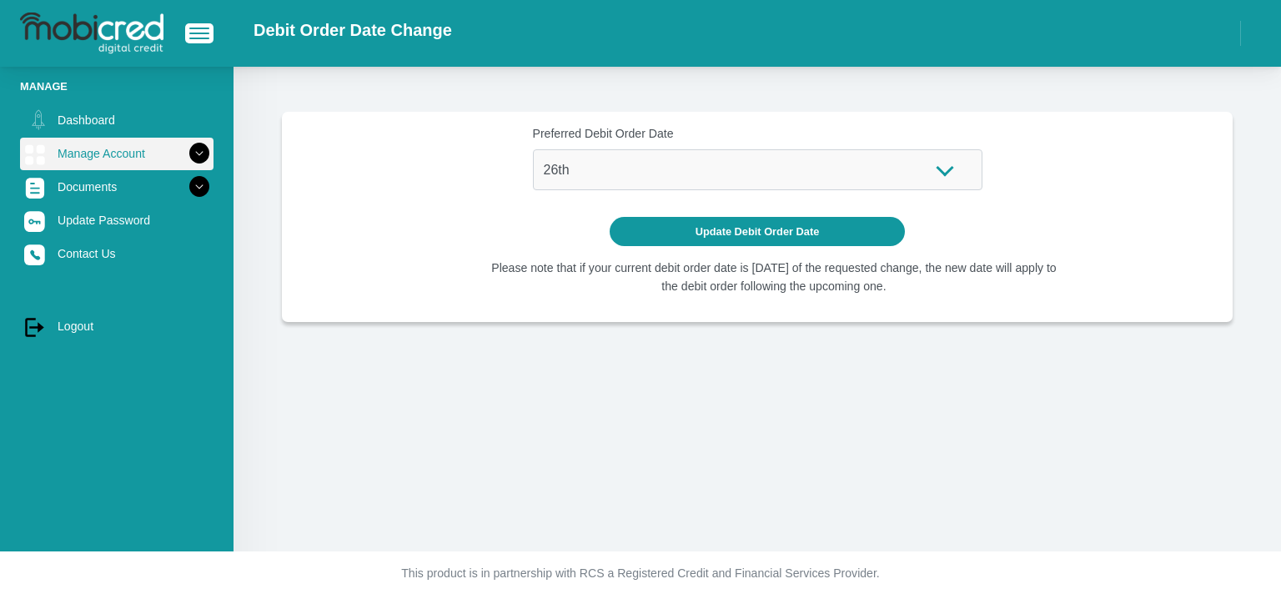
click at [138, 151] on link "Manage Account" at bounding box center [116, 154] width 193 height 32
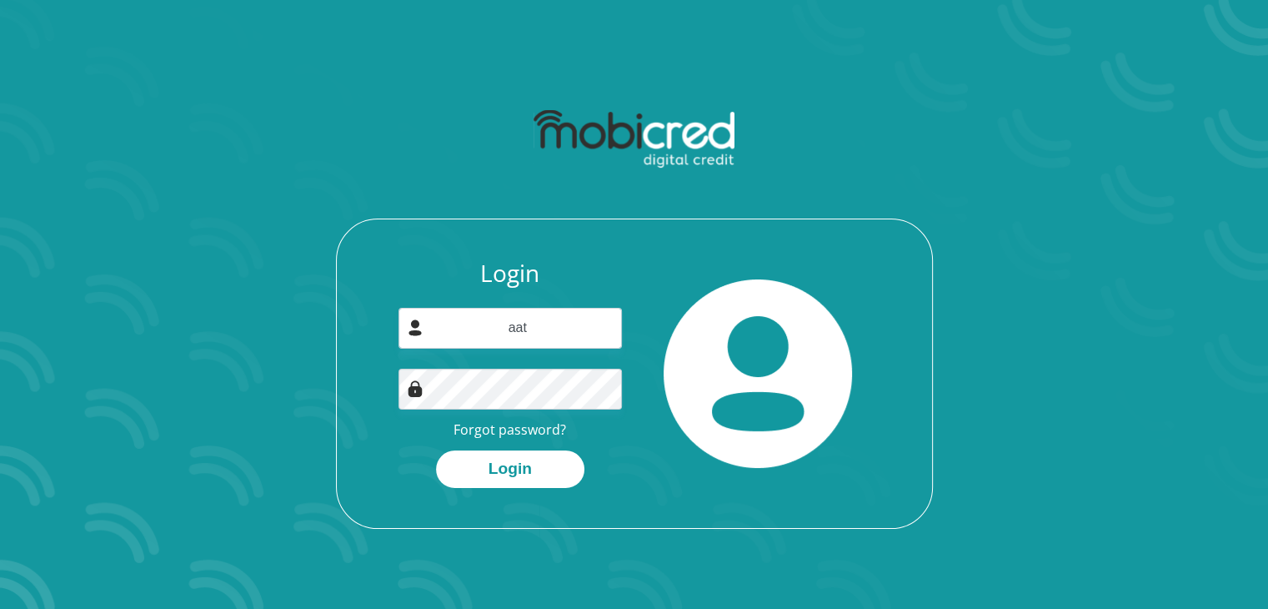
type input "[EMAIL_ADDRESS][DOMAIN_NAME]"
click at [436, 450] on button "Login" at bounding box center [510, 469] width 148 height 38
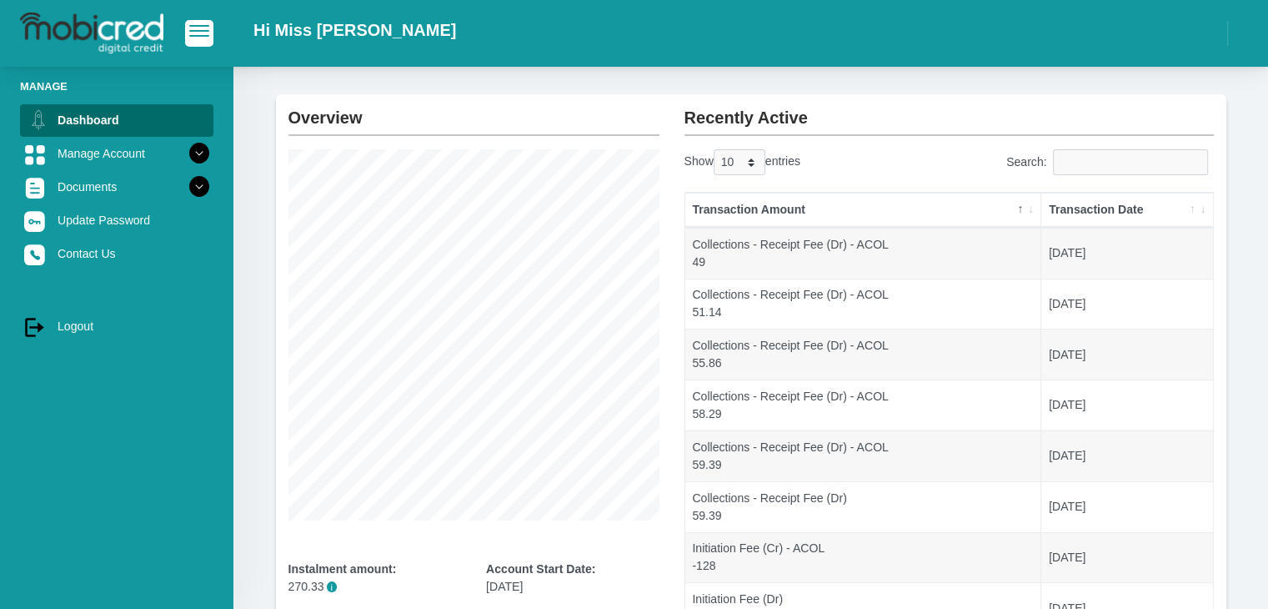
scroll to position [63, 0]
click at [193, 154] on icon at bounding box center [199, 153] width 28 height 28
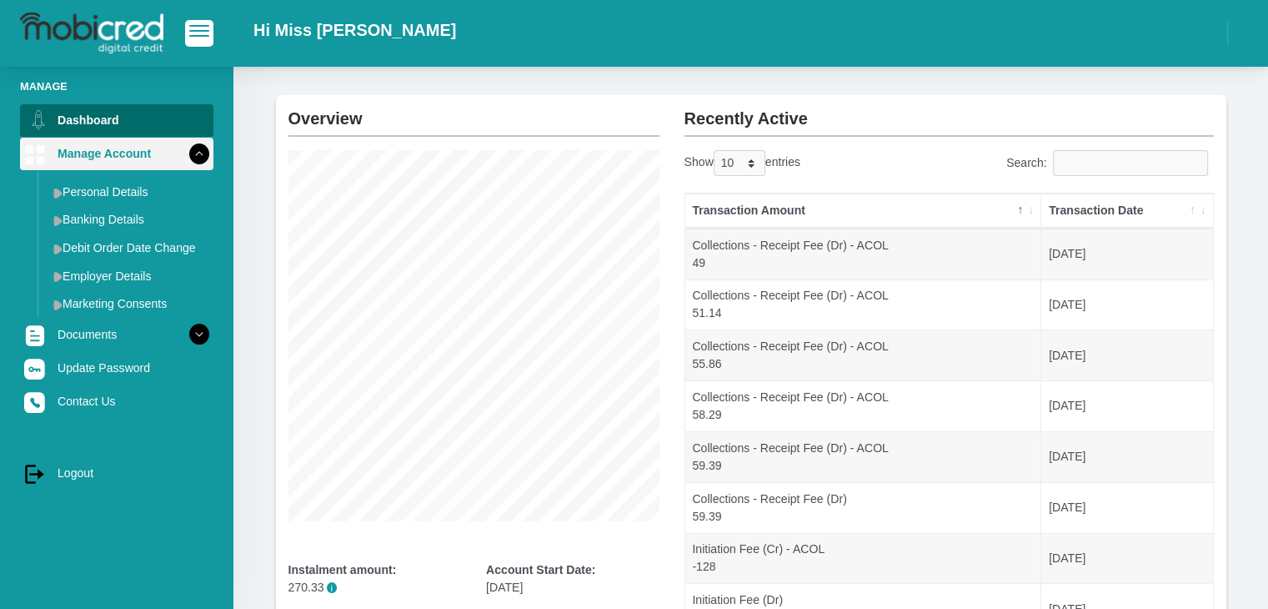
click at [200, 154] on icon at bounding box center [199, 153] width 28 height 28
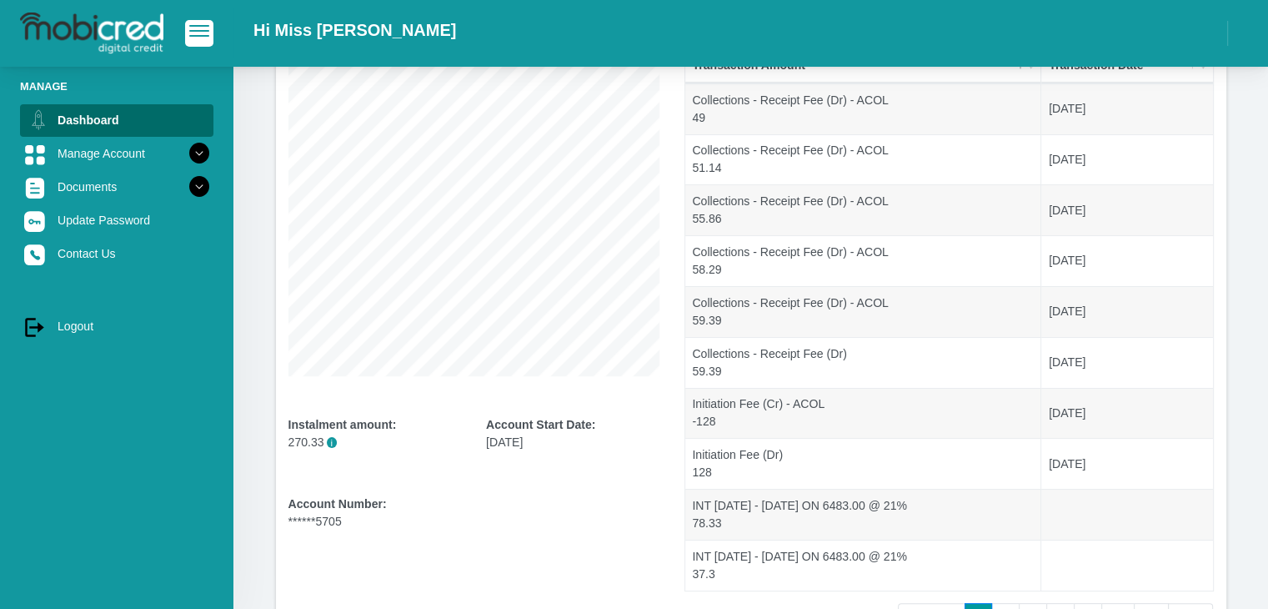
scroll to position [207, 0]
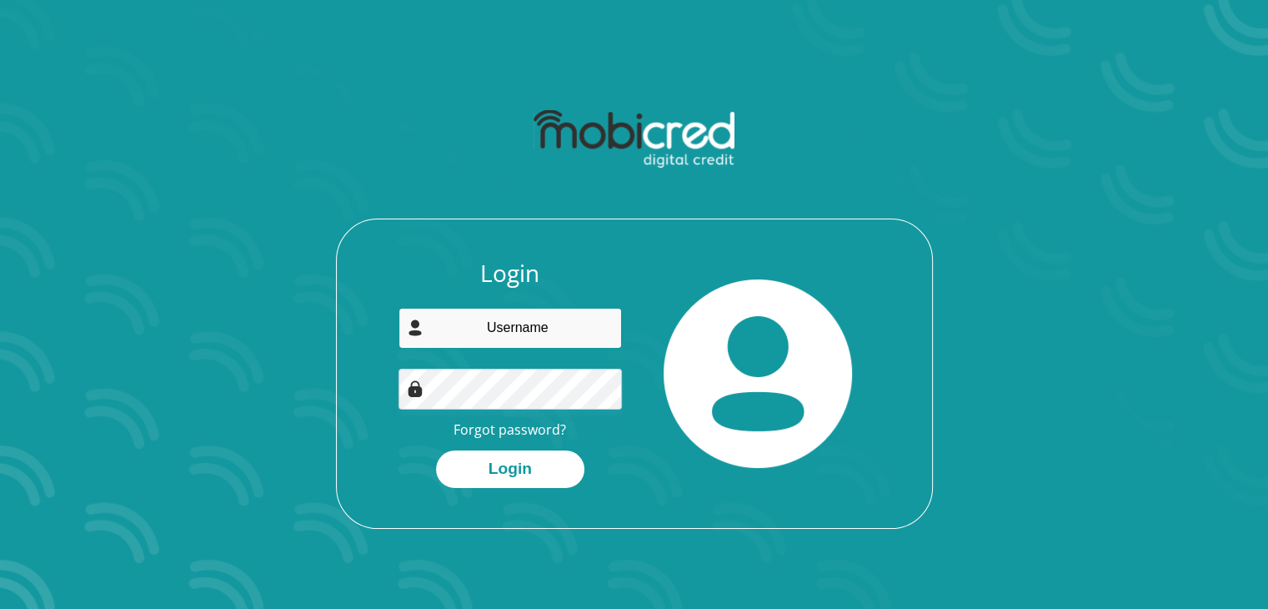
click at [529, 334] on input "email" at bounding box center [510, 328] width 223 height 41
type input "[EMAIL_ADDRESS][DOMAIN_NAME]"
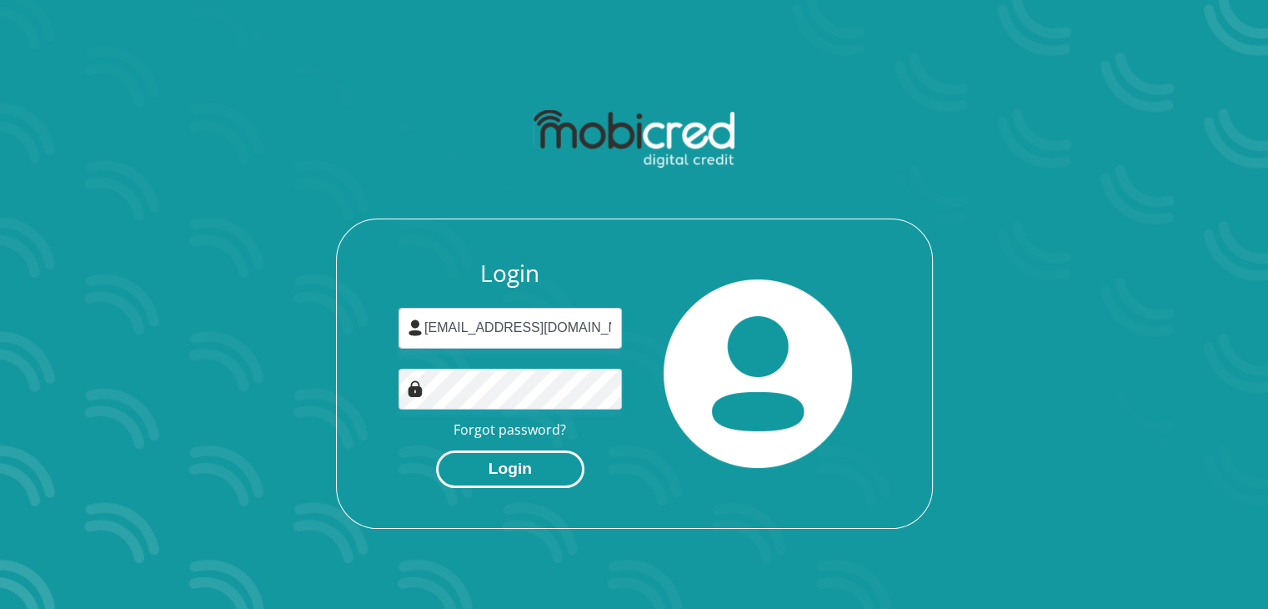
click at [512, 464] on button "Login" at bounding box center [510, 469] width 148 height 38
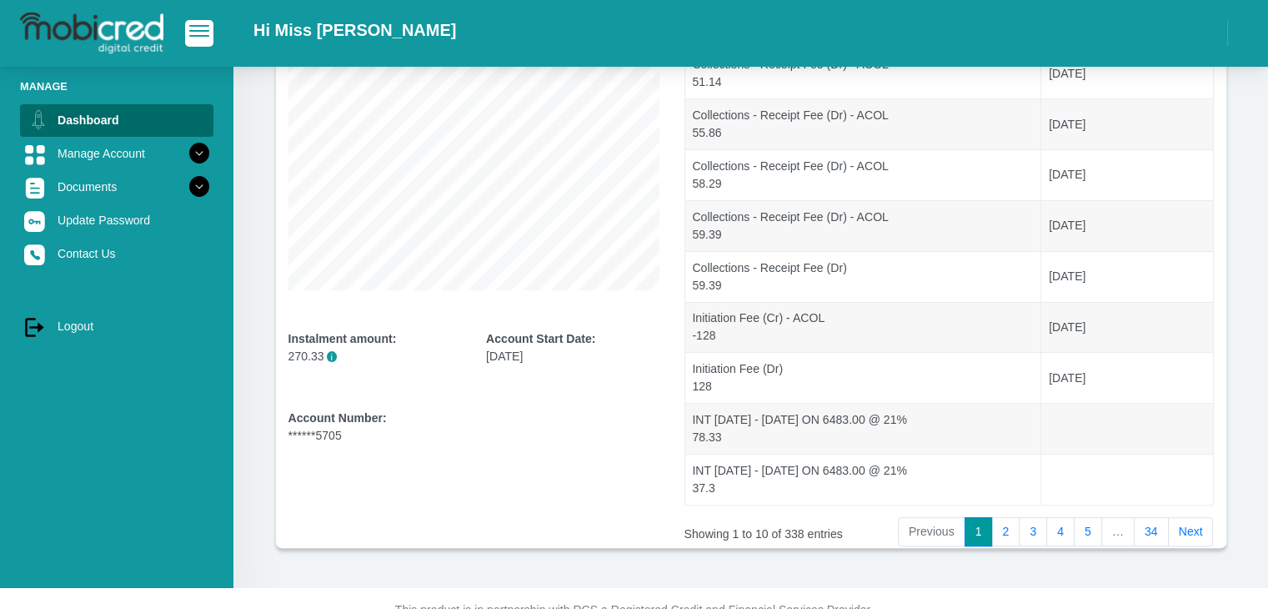
scroll to position [298, 0]
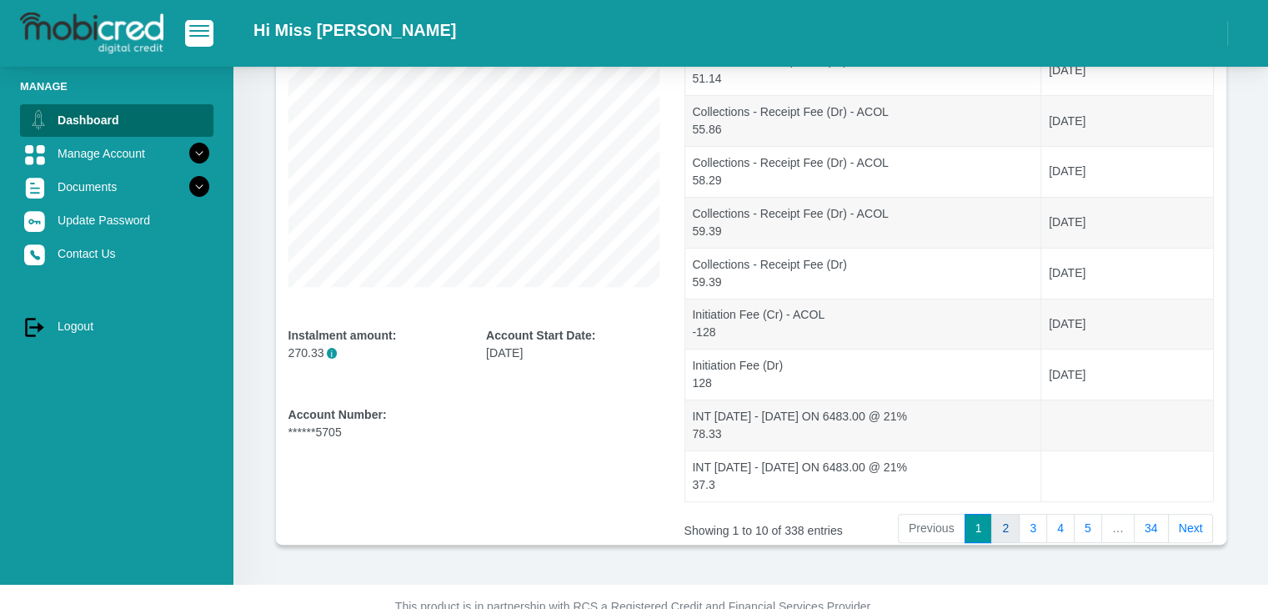
click at [1011, 525] on link "2" at bounding box center [1005, 529] width 28 height 30
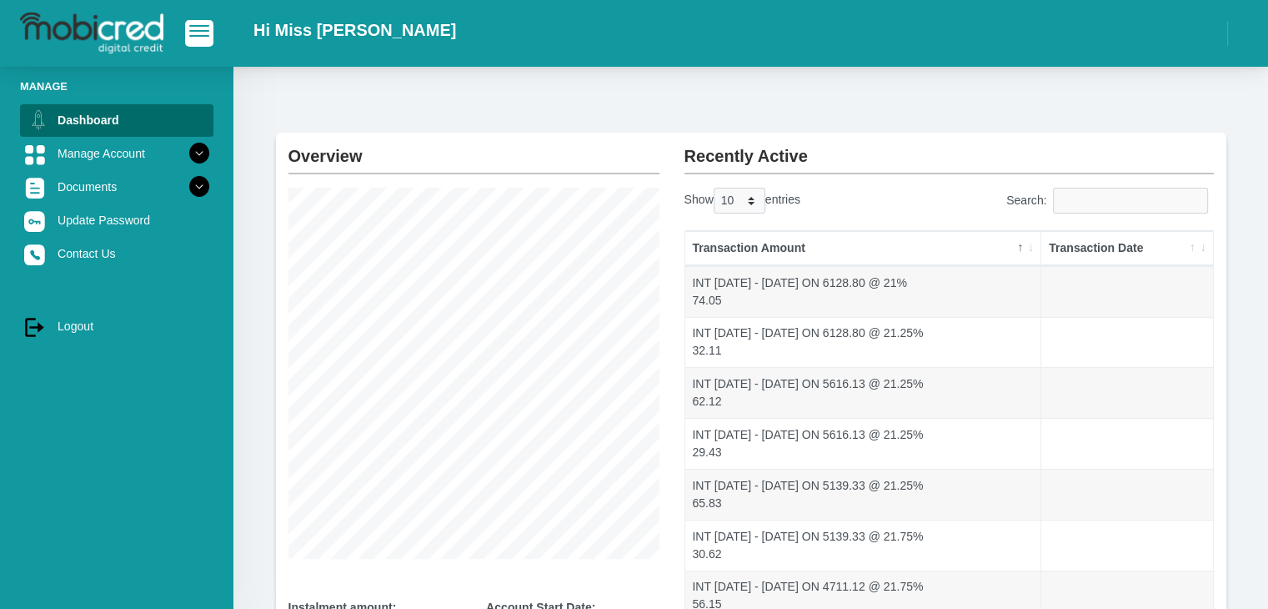
scroll to position [0, 0]
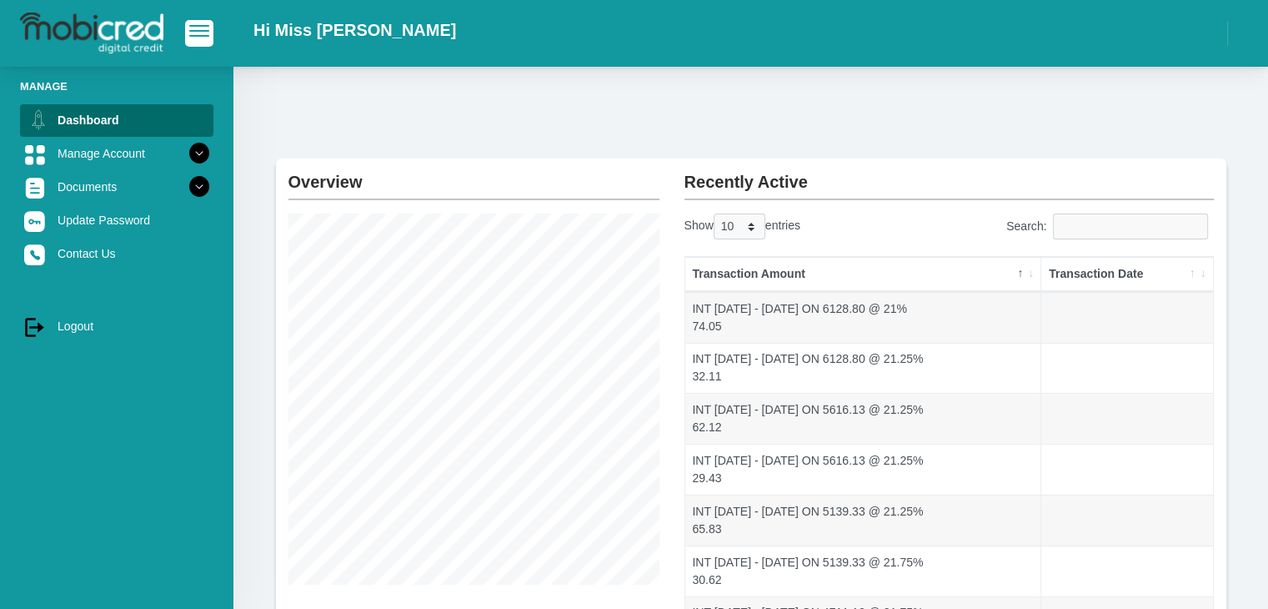
drag, startPoint x: 1267, startPoint y: 211, endPoint x: 1280, endPoint y: 327, distance: 116.6
click at [1267, 327] on html "Hi Miss [PERSON_NAME]" at bounding box center [634, 470] width 1268 height 941
click at [1261, 238] on div "Overview Instalment amount: 270.33 i Account Start Date: 23 December 2022 Accou…" at bounding box center [750, 474] width 1035 height 815
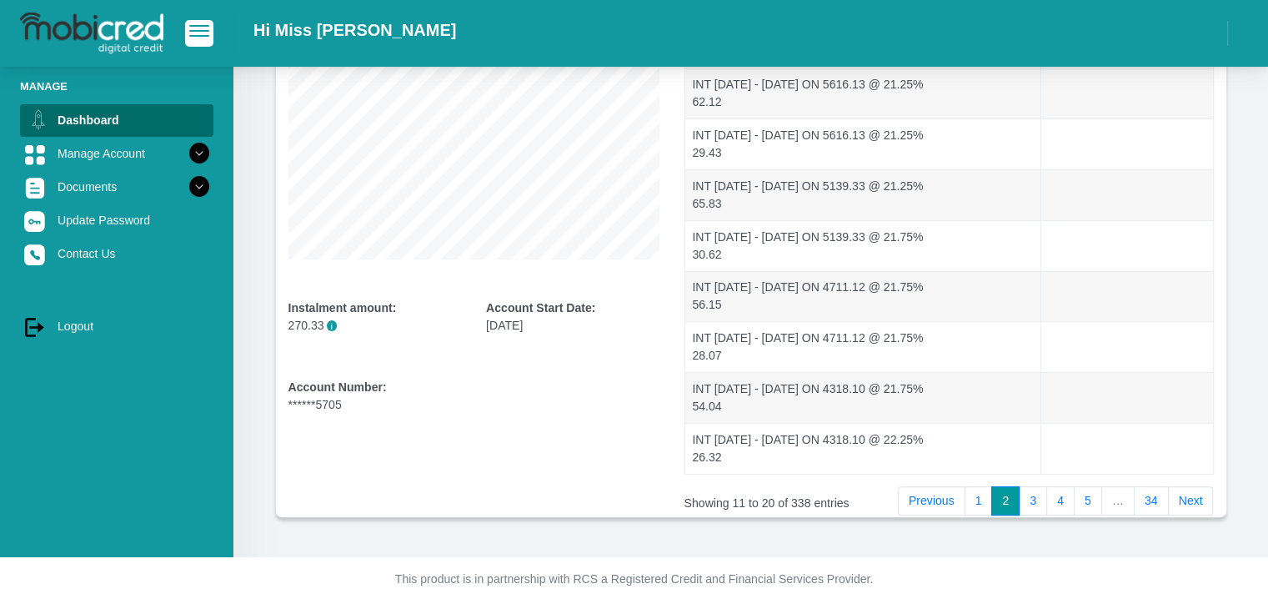
scroll to position [328, 0]
click at [1041, 491] on link "3" at bounding box center [1033, 499] width 28 height 30
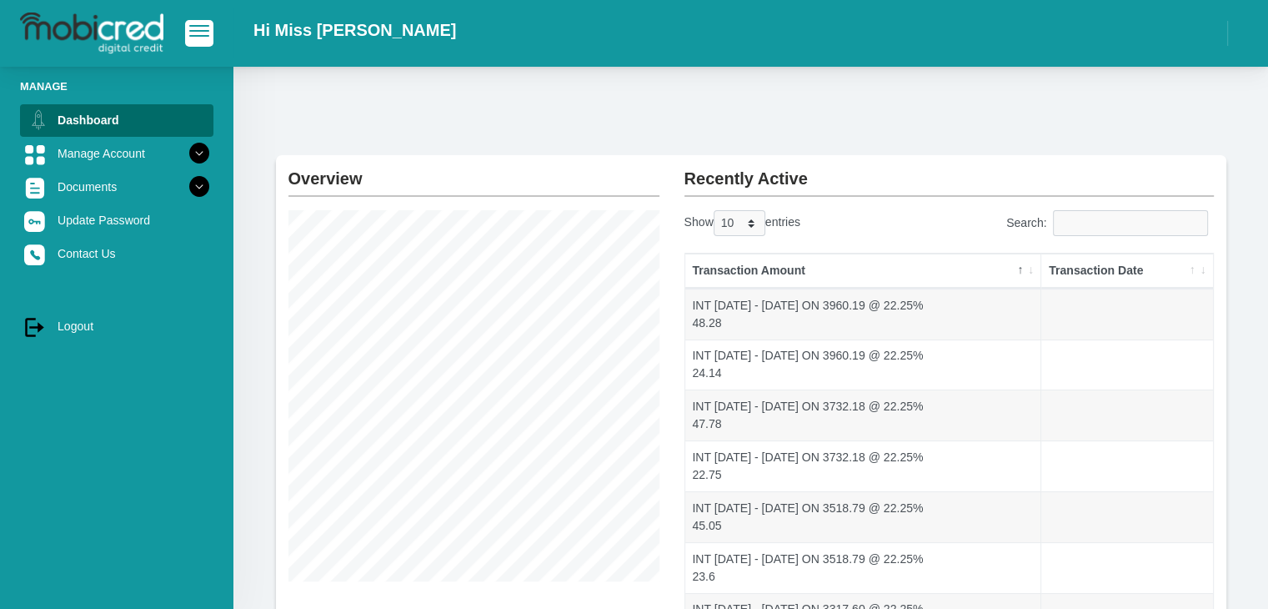
scroll to position [0, 0]
click at [1247, 255] on div "Overview Instalment amount: 270.33 i Account Start Date: 23 December 2022 Accou…" at bounding box center [750, 474] width 1035 height 815
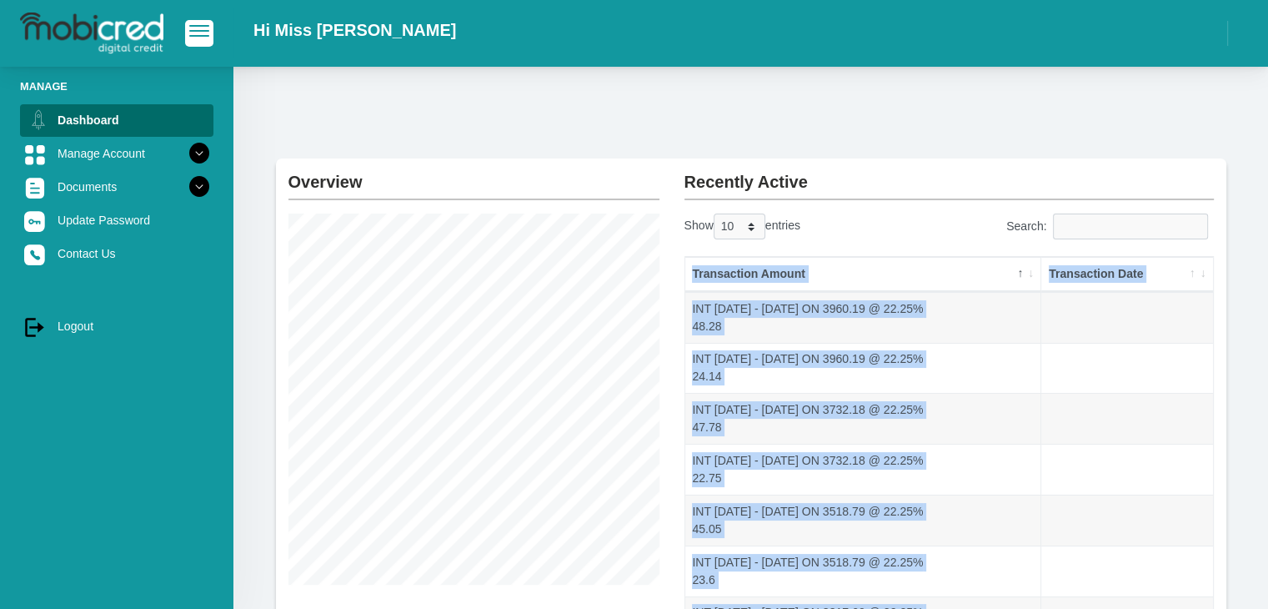
drag, startPoint x: 1247, startPoint y: 255, endPoint x: 1280, endPoint y: 428, distance: 175.6
click at [1267, 428] on html "Hi Miss [PERSON_NAME]" at bounding box center [634, 470] width 1268 height 941
